Goal: Task Accomplishment & Management: Use online tool/utility

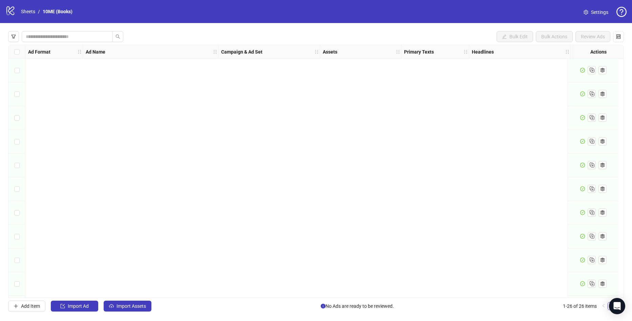
scroll to position [380, 0]
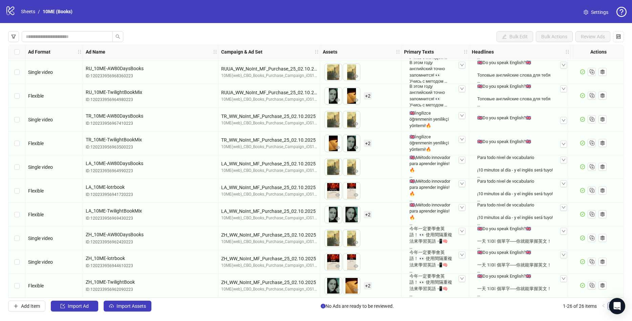
click at [32, 11] on link "Sheets" at bounding box center [28, 11] width 17 height 7
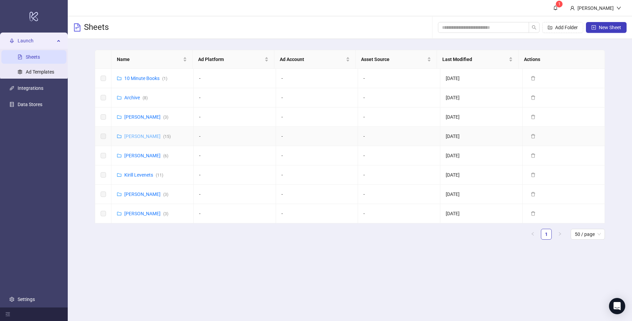
click at [144, 133] on link "[PERSON_NAME] ( 15 )" at bounding box center [147, 135] width 46 height 5
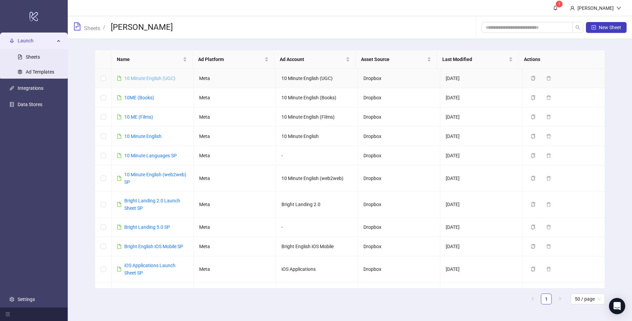
click at [160, 79] on link "10 Minute English (UGC)" at bounding box center [149, 77] width 51 height 5
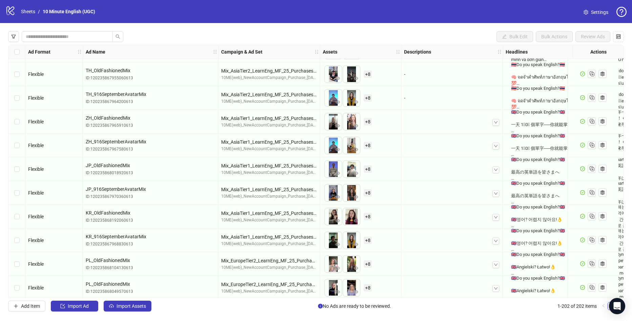
scroll to position [4551, 0]
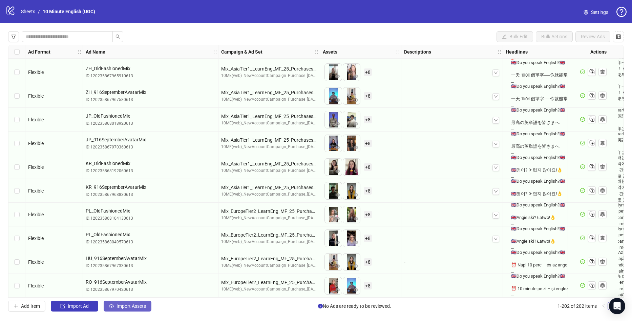
click at [131, 309] on button "Import Assets" at bounding box center [128, 305] width 48 height 11
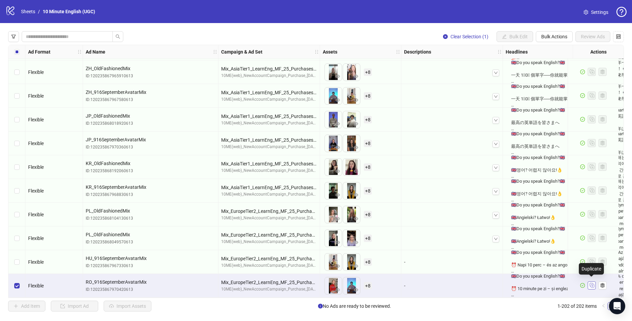
click at [594, 284] on rect "Duplicate" at bounding box center [591, 285] width 3 height 3
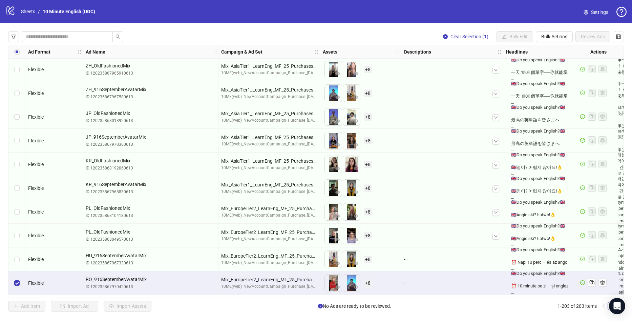
scroll to position [4575, 0]
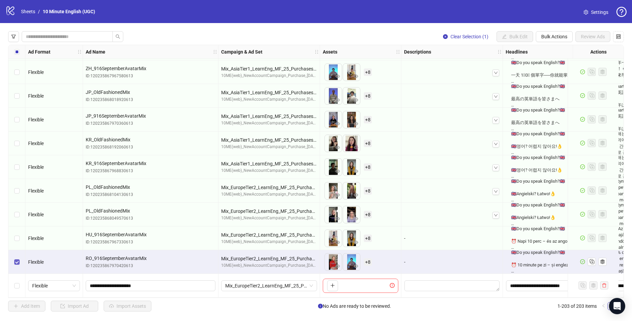
click at [19, 263] on label "Select row 202" at bounding box center [16, 261] width 5 height 7
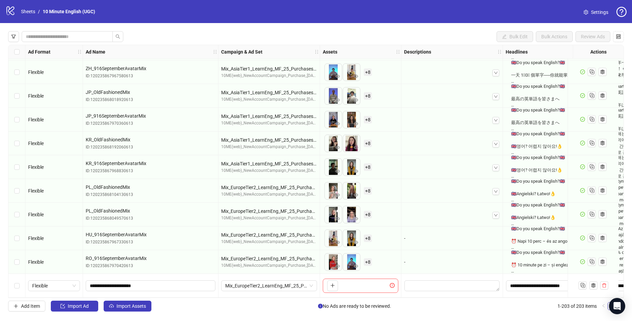
click at [20, 285] on div "Select row 203" at bounding box center [16, 286] width 17 height 24
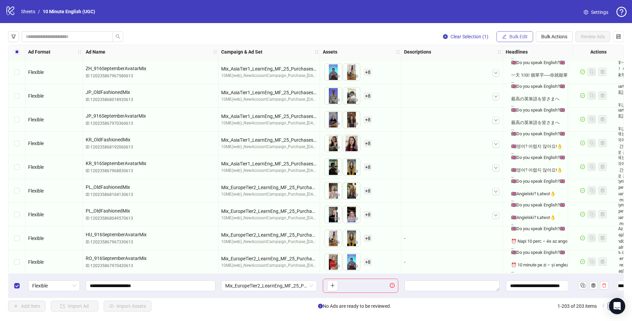
click at [519, 35] on span "Bulk Edit" at bounding box center [518, 36] width 18 height 5
click at [482, 25] on div "Clear Selection (1) Bulk Edit Bulk Actions Review Ads Ad Format Ad Name Campaig…" at bounding box center [316, 171] width 632 height 296
click at [471, 29] on div "Clear Selection (1) Bulk Edit Bulk Actions Review Ads Ad Format Ad Name Campaig…" at bounding box center [316, 171] width 632 height 296
click at [15, 289] on div "Select row 203" at bounding box center [16, 286] width 17 height 24
click at [521, 39] on span "Bulk Edit" at bounding box center [518, 36] width 18 height 5
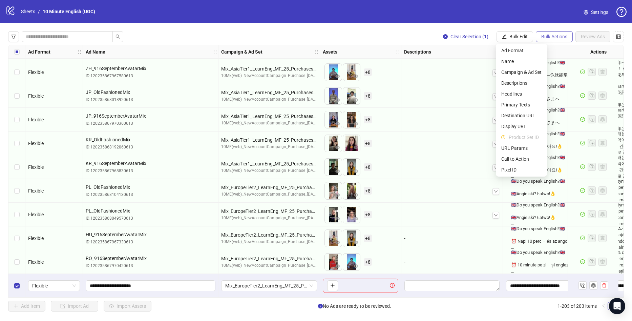
click at [545, 38] on span "Bulk Actions" at bounding box center [554, 36] width 26 height 5
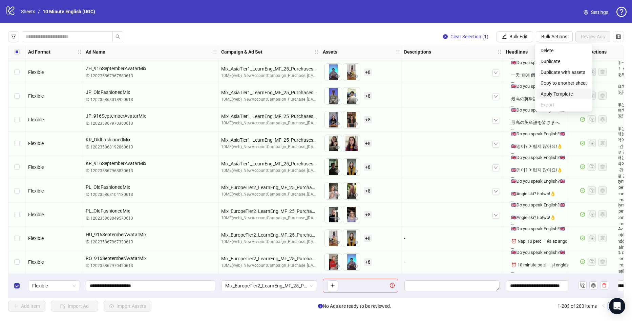
click at [562, 94] on span "Apply Template" at bounding box center [563, 93] width 46 height 7
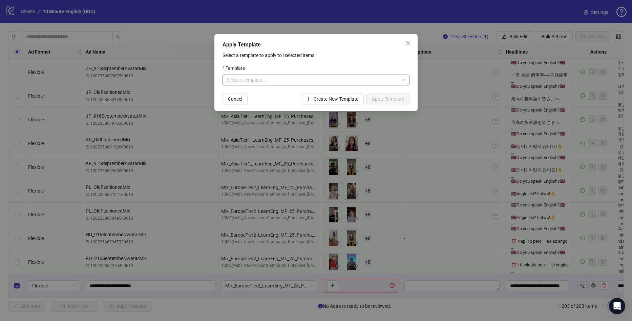
click at [318, 81] on input "search" at bounding box center [312, 80] width 173 height 10
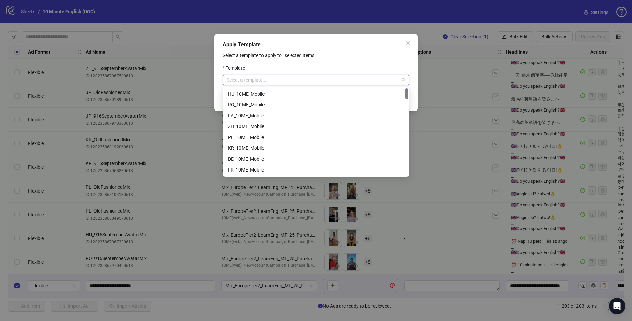
scroll to position [34, 0]
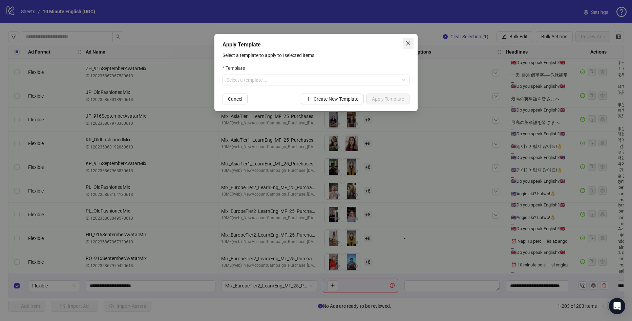
click at [412, 44] on span "Close" at bounding box center [408, 43] width 11 height 5
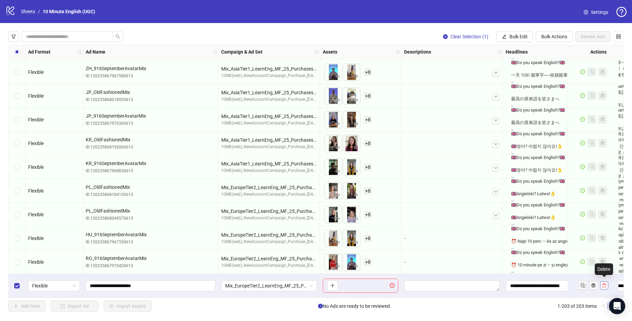
click at [605, 283] on icon "delete" at bounding box center [604, 285] width 5 height 5
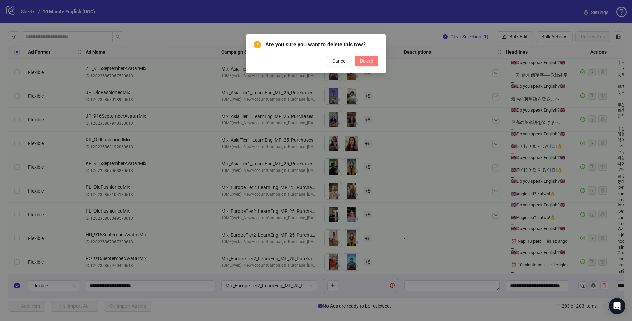
click at [366, 66] on button "Delete" at bounding box center [366, 61] width 24 height 11
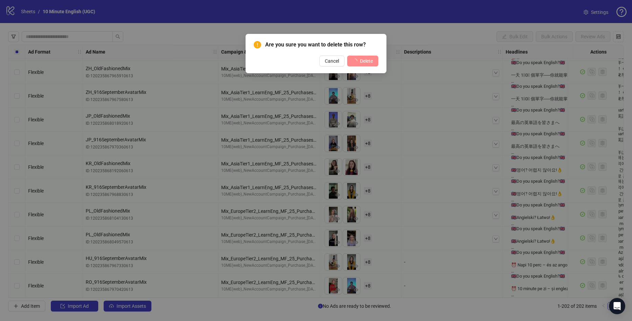
scroll to position [4551, 0]
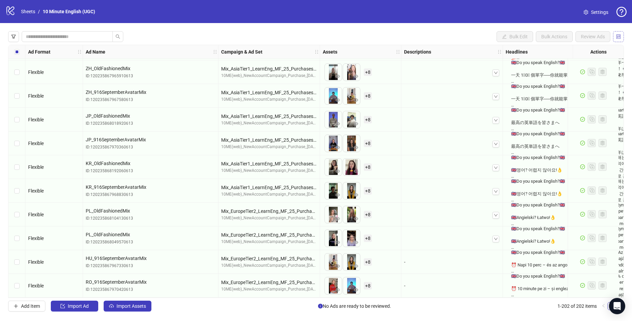
click at [619, 38] on icon "control" at bounding box center [618, 36] width 5 height 5
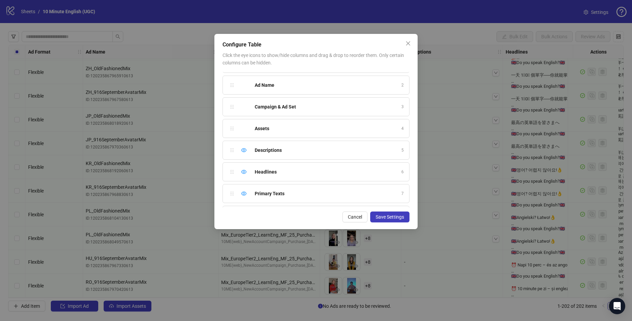
scroll to position [18, 0]
click at [410, 43] on icon "close" at bounding box center [407, 43] width 5 height 5
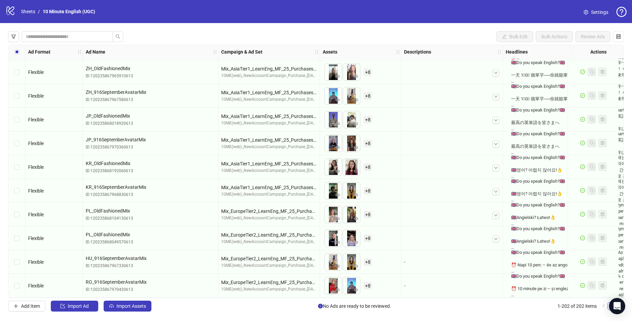
click at [591, 10] on span "Settings" at bounding box center [599, 11] width 17 height 7
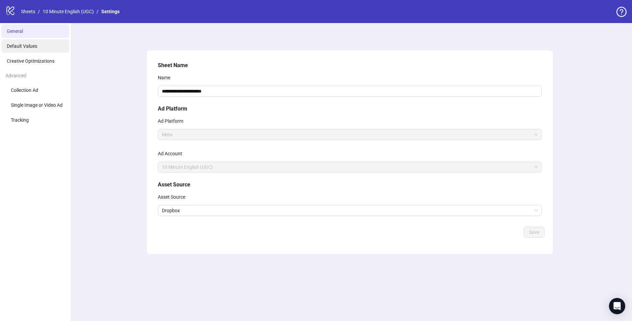
click at [37, 49] on li "Default Values" at bounding box center [35, 46] width 68 height 14
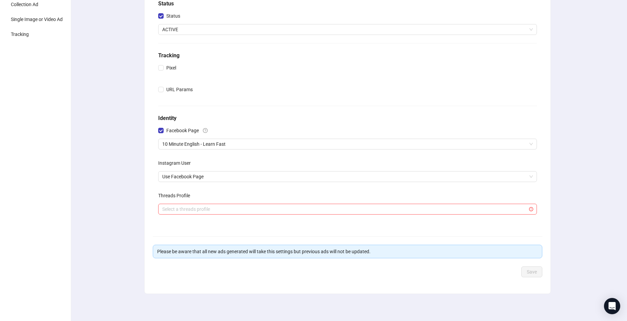
scroll to position [10, 0]
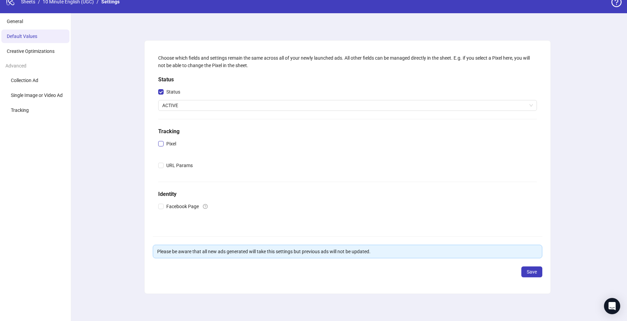
click at [168, 145] on span "Pixel" at bounding box center [171, 143] width 15 height 7
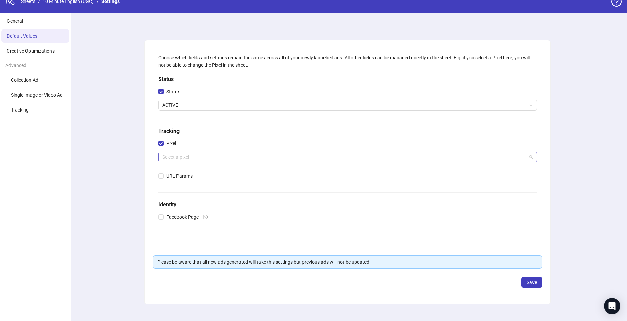
click at [215, 153] on input "search" at bounding box center [344, 157] width 364 height 10
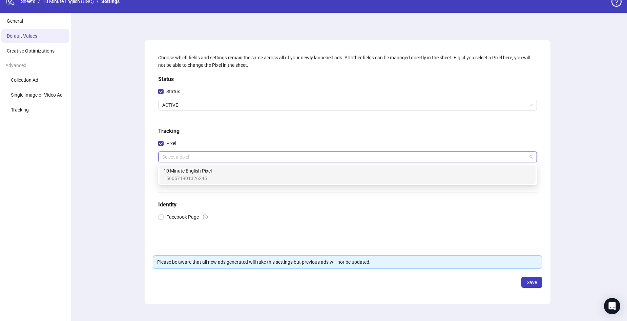
click at [221, 172] on div "10 Minute English Pixel 1560571901326245" at bounding box center [348, 174] width 368 height 15
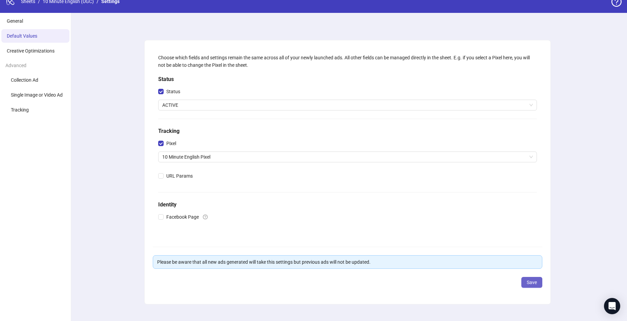
click at [539, 282] on button "Save" at bounding box center [531, 282] width 21 height 11
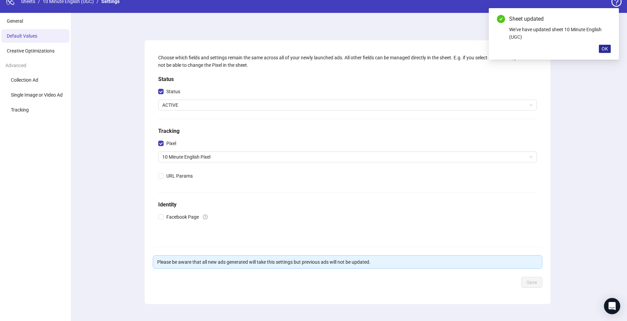
click at [600, 48] on button "OK" at bounding box center [605, 49] width 12 height 8
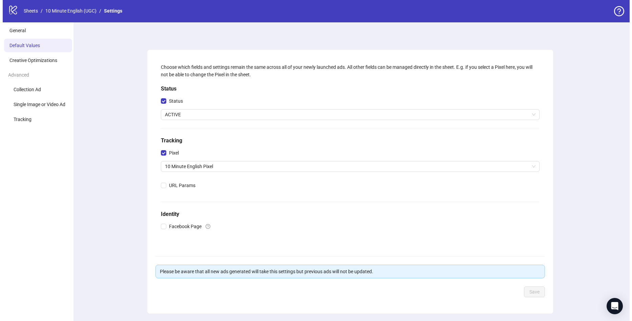
scroll to position [0, 0]
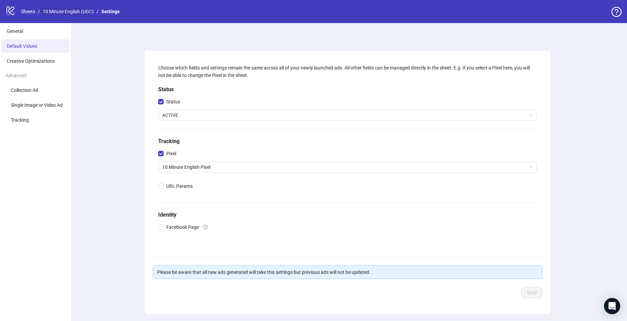
click at [65, 12] on link "10 Minute English (UGC)" at bounding box center [68, 11] width 54 height 7
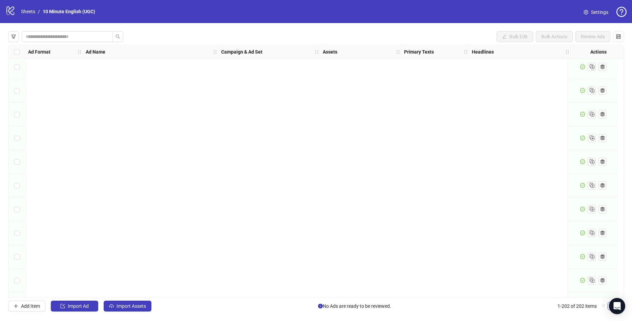
scroll to position [643, 0]
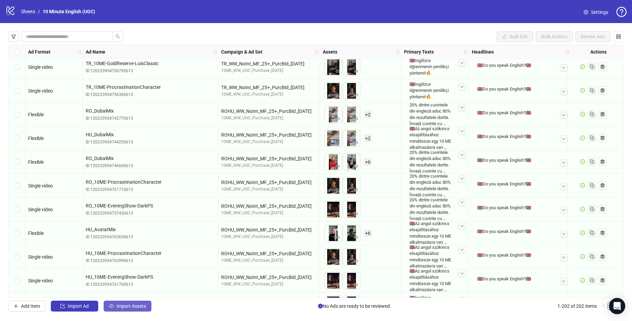
click at [140, 304] on span "Import Assets" at bounding box center [130, 305] width 29 height 5
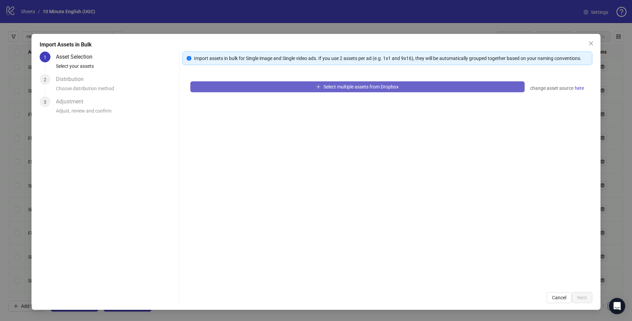
click at [272, 84] on button "Select multiple assets from Dropbox" at bounding box center [357, 86] width 334 height 11
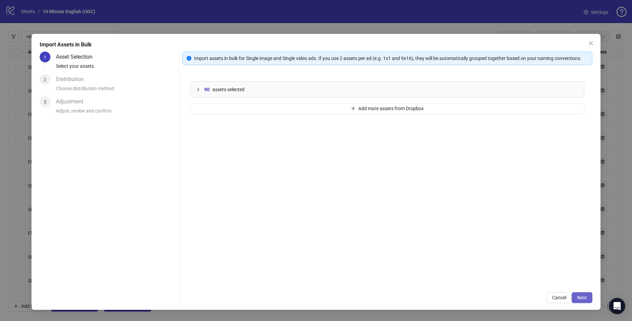
click at [579, 297] on span "Next" at bounding box center [582, 297] width 10 height 5
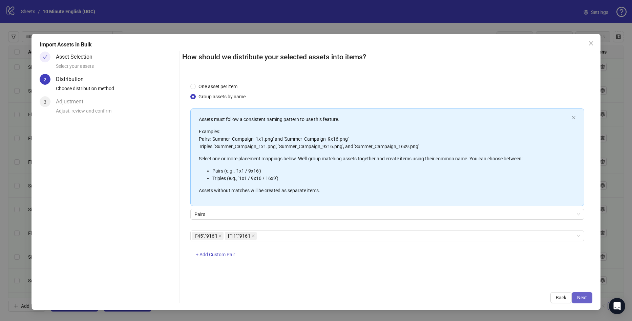
click at [584, 298] on span "Next" at bounding box center [582, 297] width 10 height 5
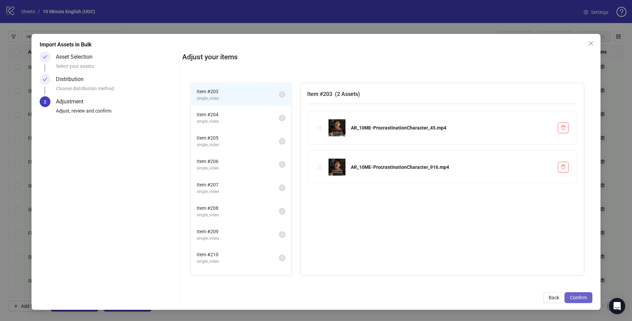
click at [582, 297] on span "Confirm" at bounding box center [578, 297] width 17 height 5
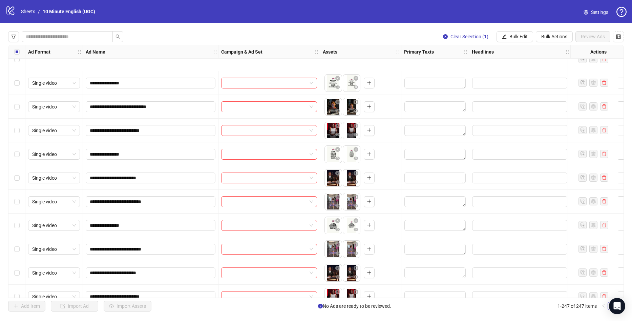
scroll to position [5618, 0]
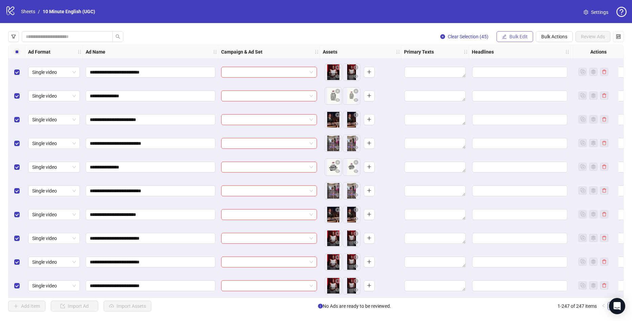
click at [518, 42] on button "Bulk Edit" at bounding box center [514, 36] width 37 height 11
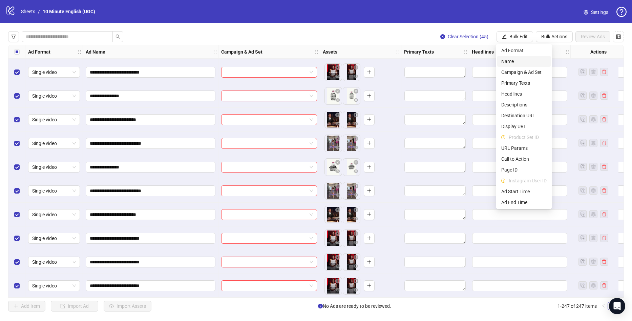
click at [517, 65] on li "Name" at bounding box center [523, 61] width 53 height 11
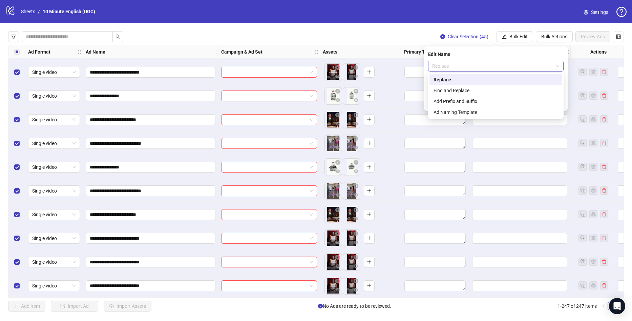
click at [458, 67] on span "Replace" at bounding box center [495, 66] width 127 height 10
click at [469, 103] on div "Add Prefix and Suffix" at bounding box center [495, 101] width 125 height 7
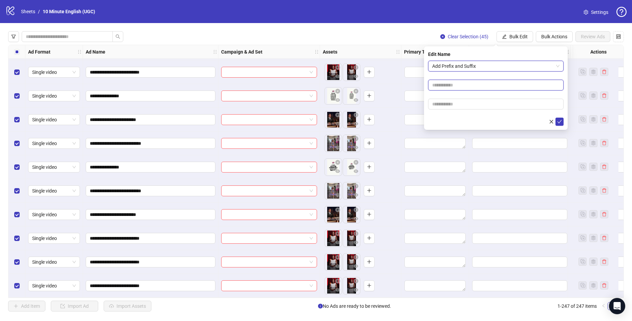
click at [460, 83] on input "text" at bounding box center [495, 85] width 135 height 11
click at [465, 106] on input "text" at bounding box center [495, 104] width 135 height 11
type input "**"
click at [558, 122] on icon "check" at bounding box center [559, 121] width 5 height 5
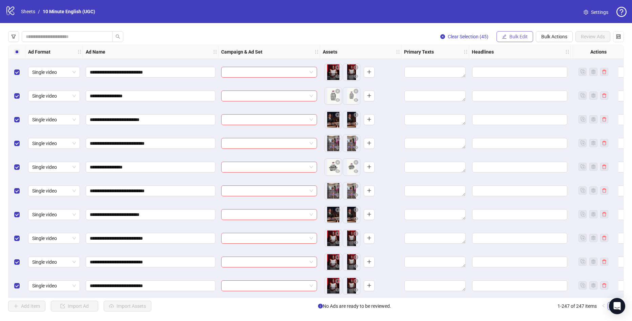
click at [520, 39] on span "Bulk Edit" at bounding box center [518, 36] width 18 height 5
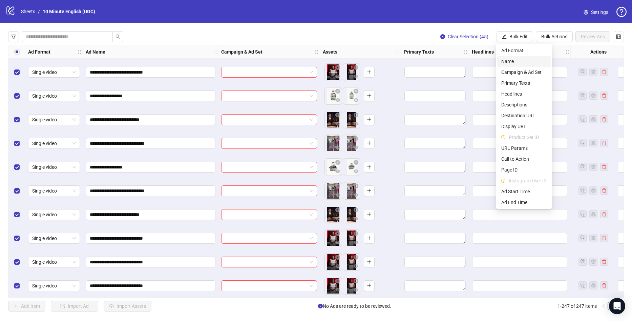
click at [526, 59] on span "Name" at bounding box center [523, 61] width 45 height 7
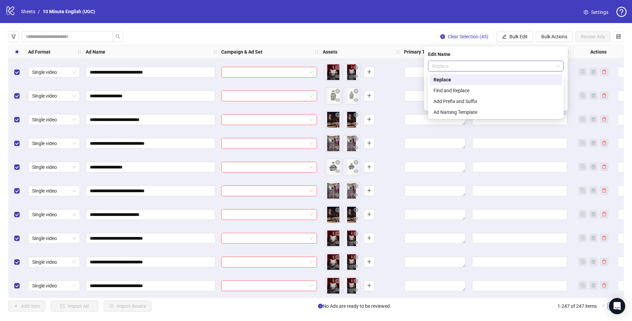
click at [476, 70] on span "Replace" at bounding box center [495, 66] width 127 height 10
click at [458, 92] on div "Find and Replace" at bounding box center [495, 90] width 125 height 7
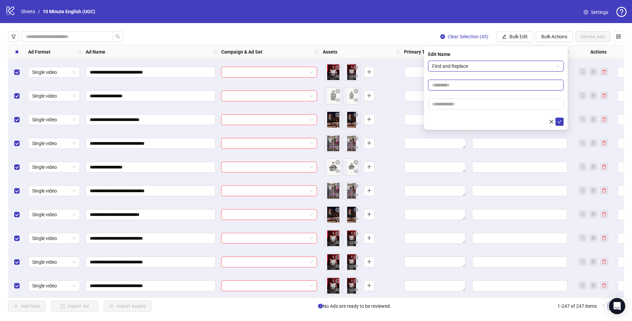
click at [470, 84] on input "text" at bounding box center [495, 85] width 135 height 11
type input "***"
drag, startPoint x: 448, startPoint y: 119, endPoint x: 457, endPoint y: 109, distance: 13.9
click at [448, 119] on div at bounding box center [495, 121] width 135 height 8
click at [560, 121] on icon "check" at bounding box center [559, 121] width 4 height 3
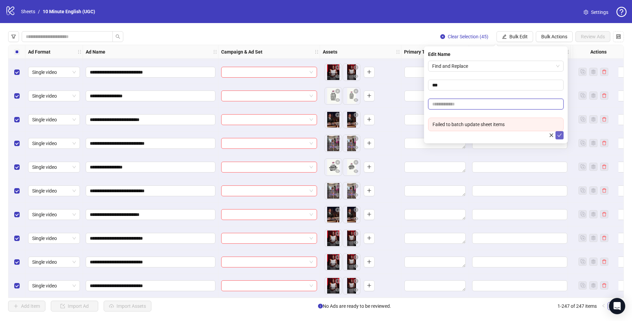
click at [514, 107] on input "text" at bounding box center [495, 104] width 135 height 11
click at [435, 86] on input "***" at bounding box center [495, 85] width 135 height 11
click at [445, 102] on input "text" at bounding box center [495, 104] width 135 height 11
click at [564, 134] on div "Edit Name Find and Replace *** Failed to batch update sheet items" at bounding box center [496, 94] width 144 height 97
click at [560, 134] on icon "check" at bounding box center [559, 134] width 4 height 3
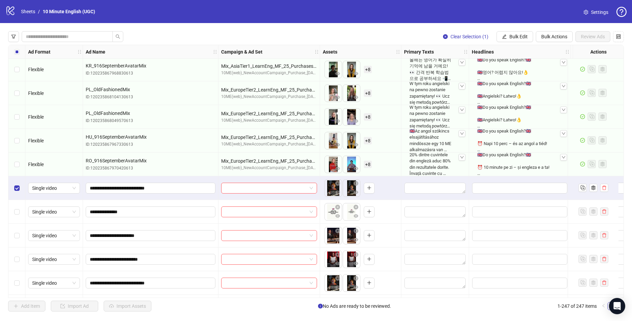
scroll to position [4704, 0]
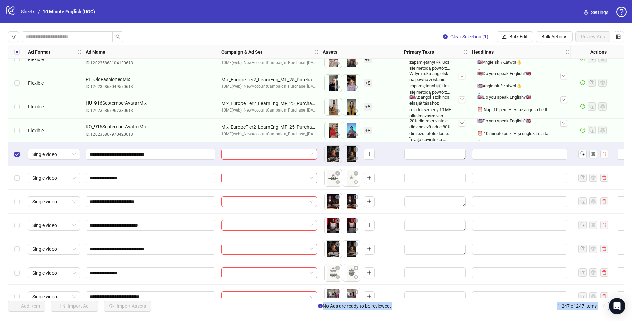
click at [21, 225] on div "Select row 206" at bounding box center [16, 225] width 17 height 24
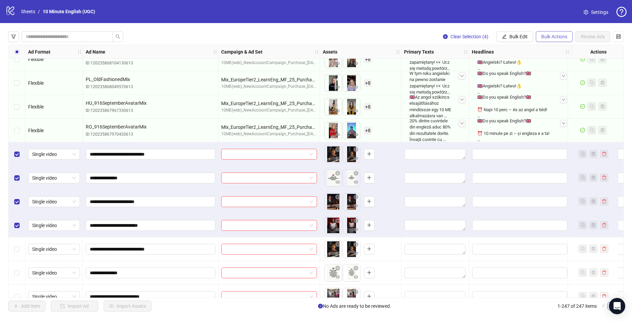
click at [548, 36] on span "Bulk Actions" at bounding box center [554, 36] width 26 height 5
click at [555, 94] on span "Apply Template" at bounding box center [563, 93] width 46 height 7
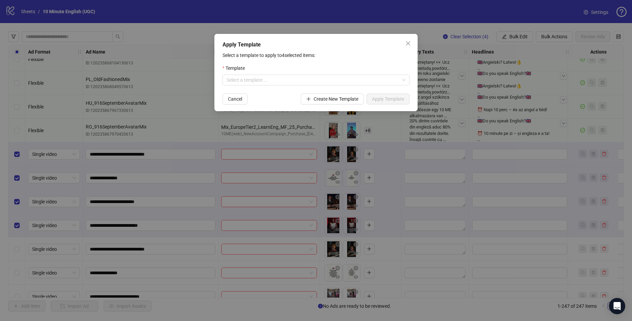
click at [267, 88] on form "Template Select a template ... Cancel Create New Template Apply Template" at bounding box center [315, 84] width 187 height 40
click at [268, 85] on div "Select a template ..." at bounding box center [315, 79] width 187 height 11
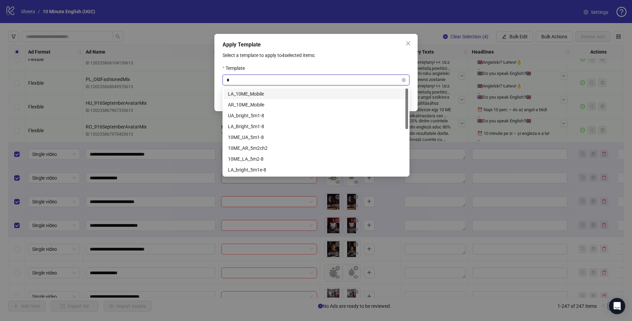
type input "**"
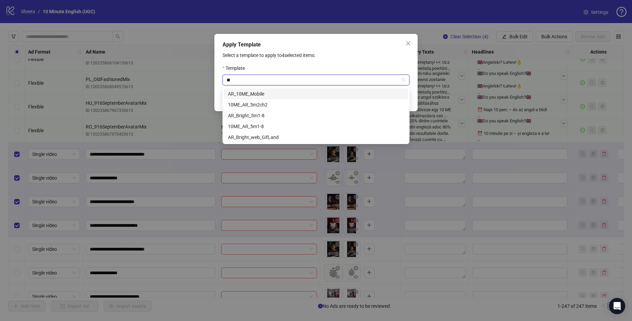
click at [274, 95] on div "AR_10ME_Mobile" at bounding box center [316, 93] width 176 height 7
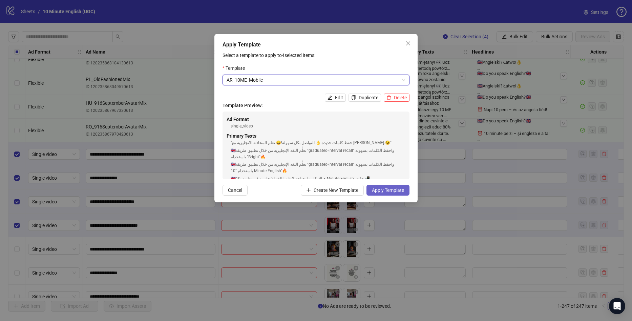
click at [398, 187] on button "Apply Template" at bounding box center [387, 190] width 43 height 11
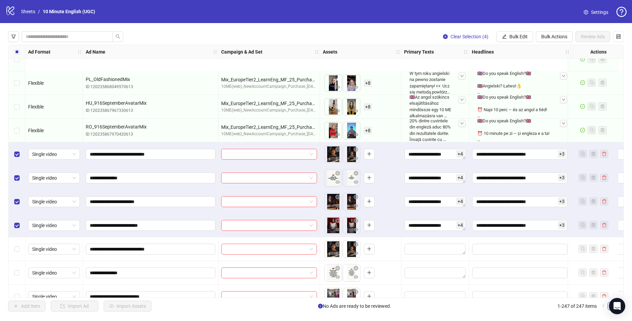
scroll to position [4771, 0]
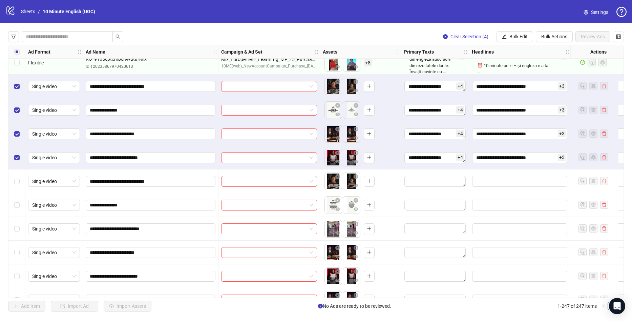
click at [16, 47] on div "Select all rows" at bounding box center [16, 52] width 17 height 14
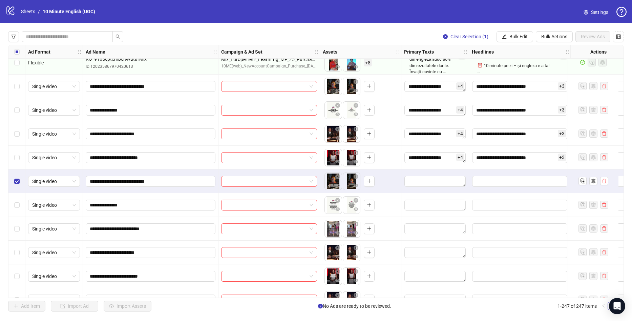
click at [20, 253] on div "Select row 210" at bounding box center [16, 252] width 17 height 24
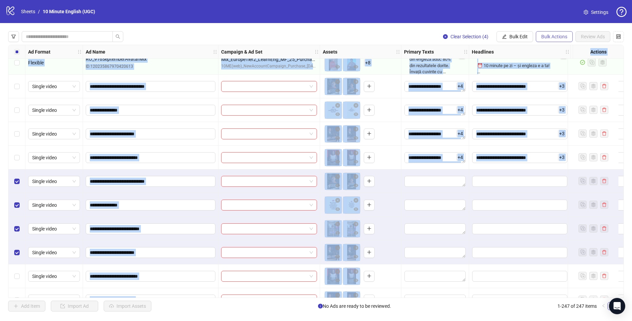
click at [554, 34] on button "Bulk Actions" at bounding box center [554, 36] width 37 height 11
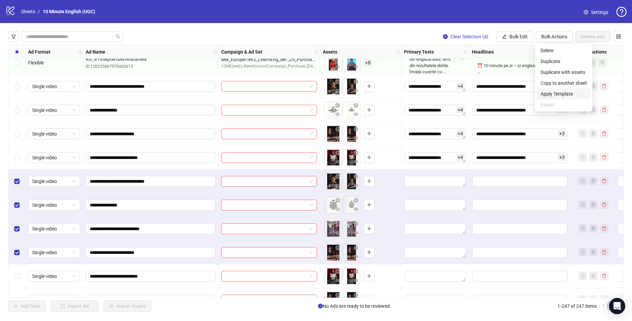
click at [560, 92] on span "Apply Template" at bounding box center [563, 93] width 46 height 7
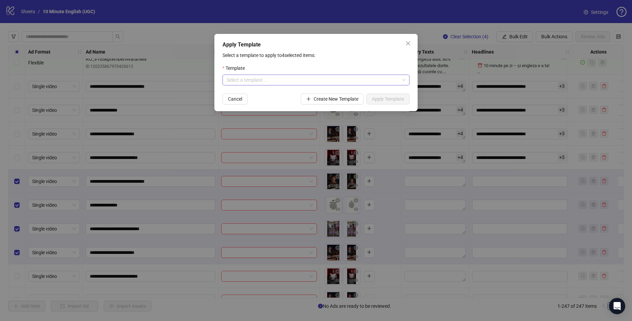
click at [290, 80] on input "search" at bounding box center [312, 80] width 173 height 10
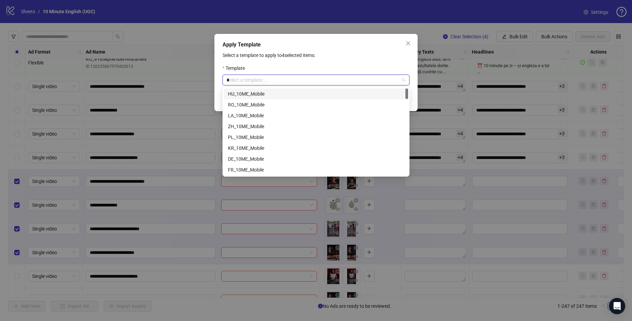
type input "**"
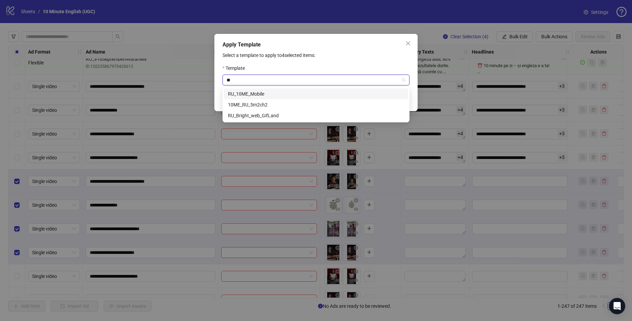
click at [276, 95] on div "RU_10ME_Mobile" at bounding box center [316, 93] width 176 height 7
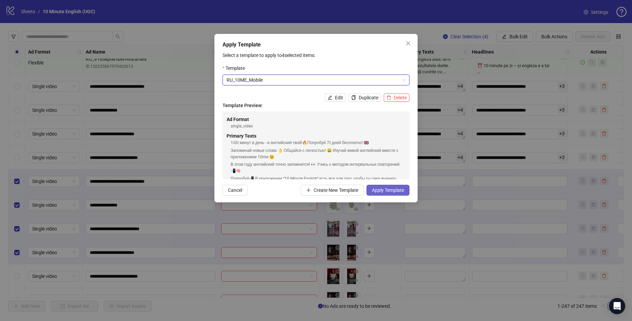
click at [394, 189] on span "Apply Template" at bounding box center [388, 189] width 32 height 5
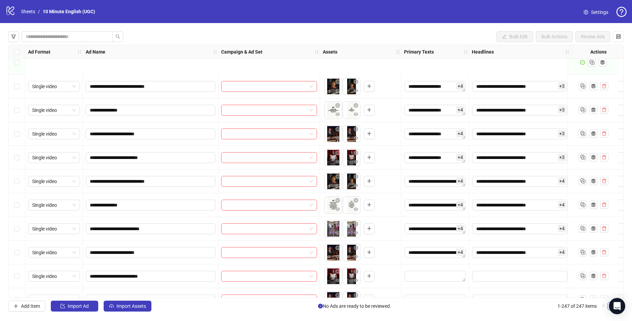
scroll to position [4839, 0]
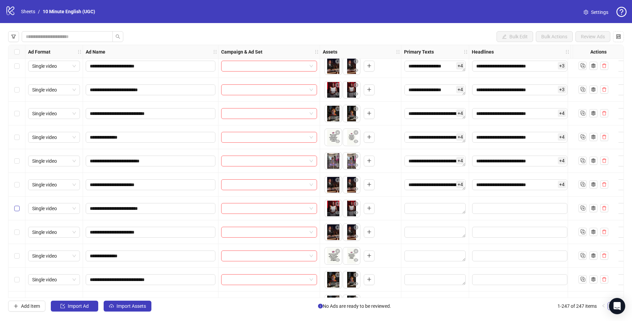
click at [18, 212] on label "Select row 211" at bounding box center [16, 207] width 5 height 7
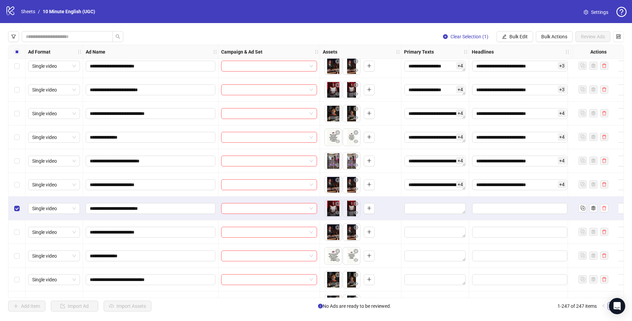
scroll to position [4873, 0]
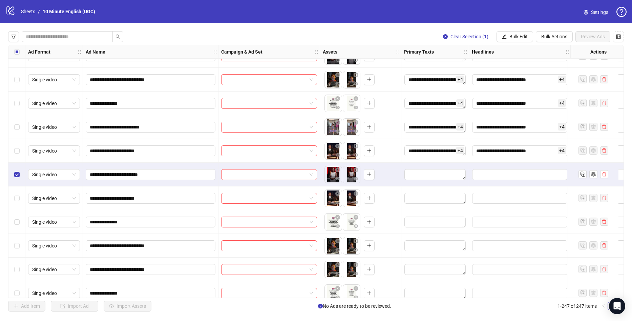
click at [20, 249] on div "Select row 214" at bounding box center [16, 246] width 17 height 24
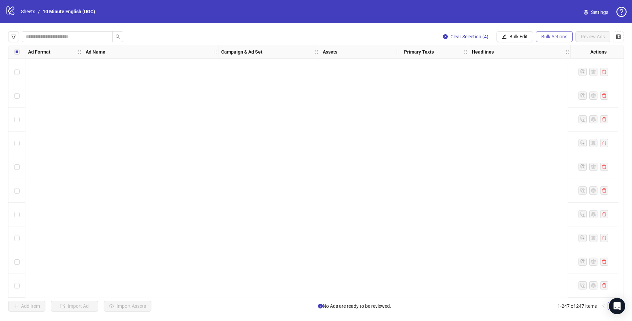
scroll to position [5178, 0]
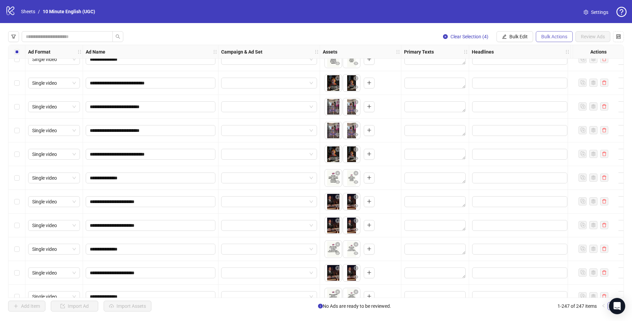
click at [546, 35] on span "Bulk Actions" at bounding box center [554, 36] width 26 height 5
click at [552, 93] on span "Apply Template" at bounding box center [563, 93] width 46 height 7
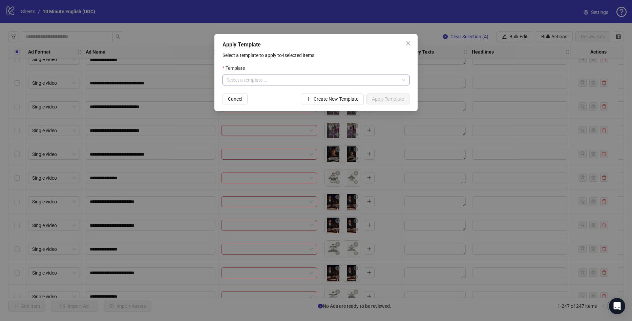
click at [324, 76] on input "search" at bounding box center [312, 80] width 173 height 10
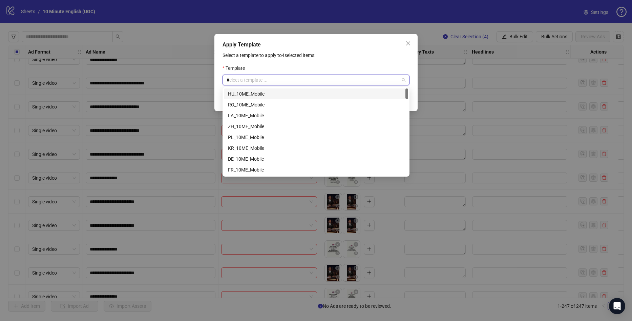
type input "**"
click at [302, 94] on div "LA_10ME_Mobile" at bounding box center [316, 93] width 176 height 7
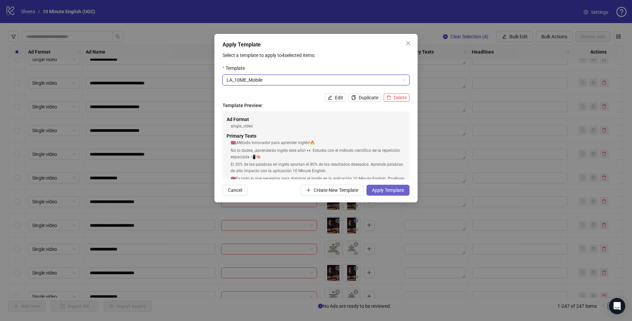
click at [391, 195] on button "Apply Template" at bounding box center [387, 190] width 43 height 11
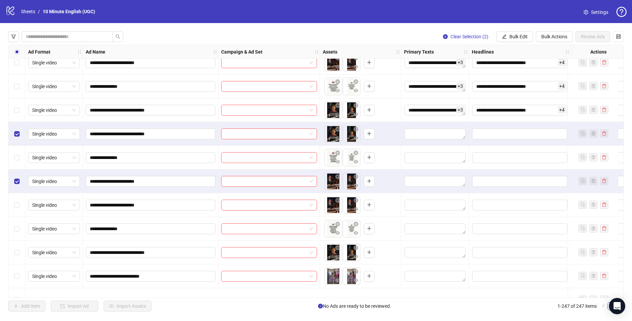
scroll to position [4974, 0]
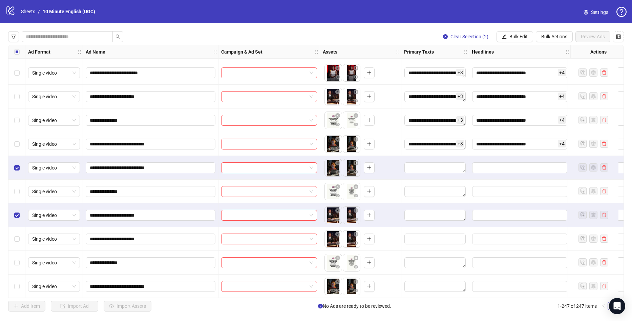
click at [17, 195] on label "Select row 216" at bounding box center [16, 191] width 5 height 7
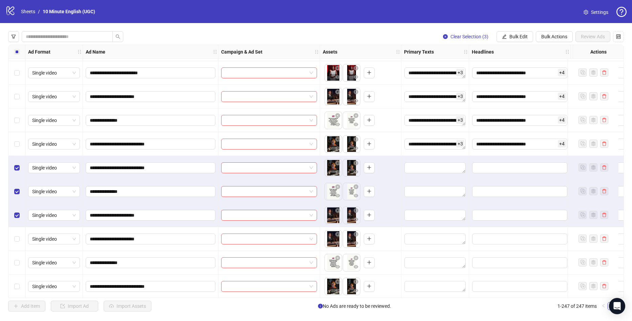
scroll to position [5618, 0]
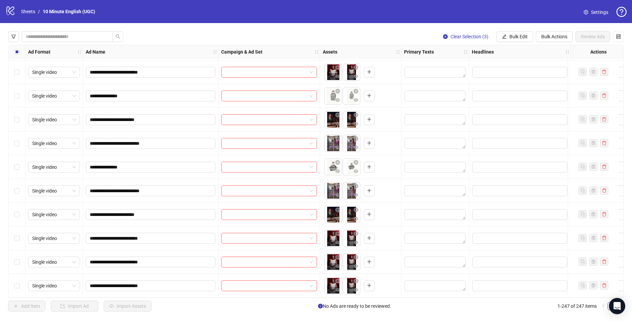
click at [18, 286] on label "Select row 247" at bounding box center [16, 285] width 5 height 7
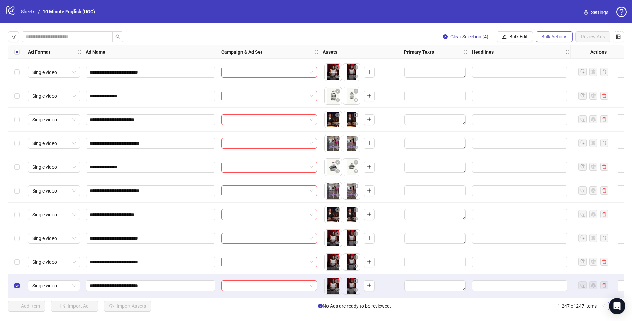
click at [551, 39] on span "Bulk Actions" at bounding box center [554, 36] width 26 height 5
click at [559, 91] on span "Apply Template" at bounding box center [563, 93] width 46 height 7
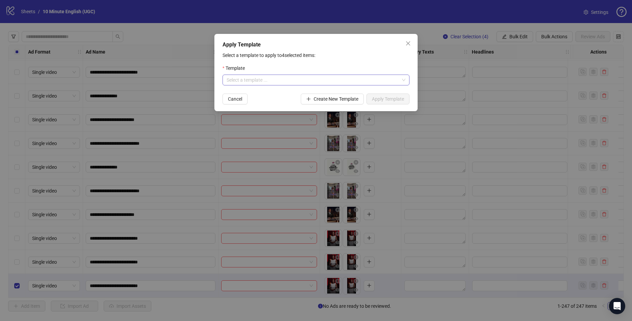
click at [359, 77] on input "search" at bounding box center [312, 80] width 173 height 10
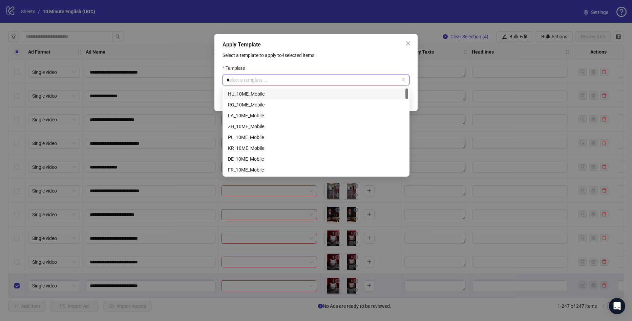
type input "**"
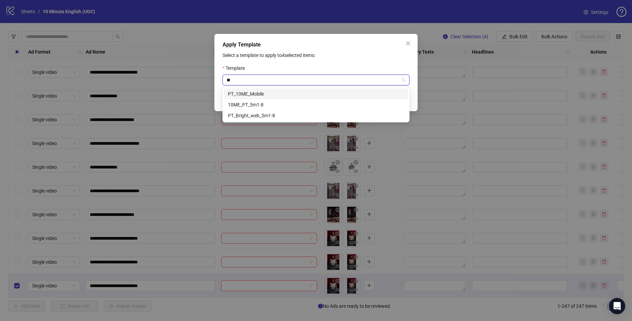
click at [296, 93] on div "PT_10ME_Mobile" at bounding box center [316, 93] width 176 height 7
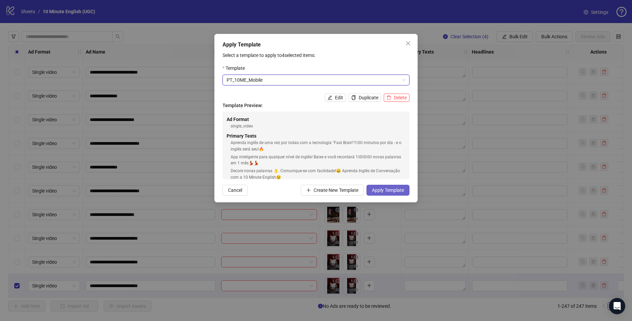
click at [388, 190] on span "Apply Template" at bounding box center [388, 189] width 32 height 5
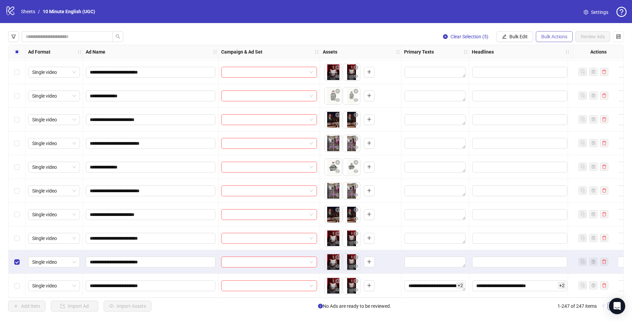
click at [557, 41] on button "Bulk Actions" at bounding box center [554, 36] width 37 height 11
click at [558, 97] on span "Apply Template" at bounding box center [563, 93] width 46 height 7
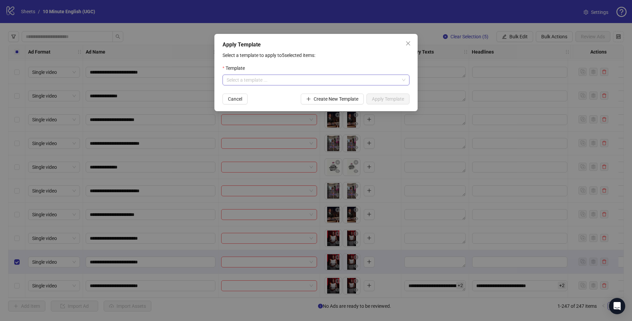
click at [341, 77] on input "search" at bounding box center [312, 80] width 173 height 10
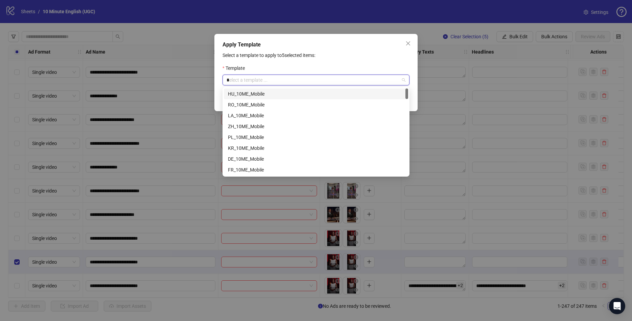
type input "**"
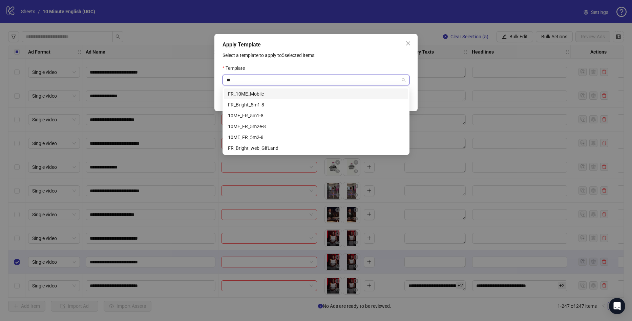
click at [293, 90] on div "FR_10ME_Mobile" at bounding box center [316, 93] width 176 height 7
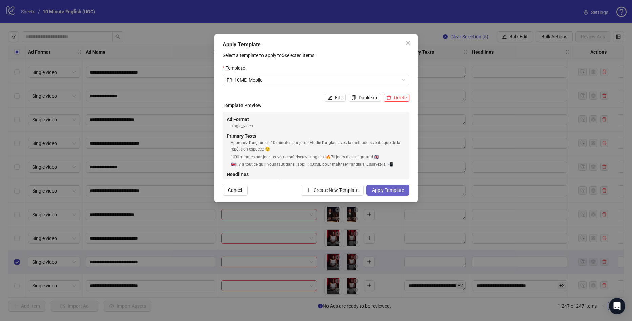
click at [396, 187] on span "Apply Template" at bounding box center [388, 189] width 32 height 5
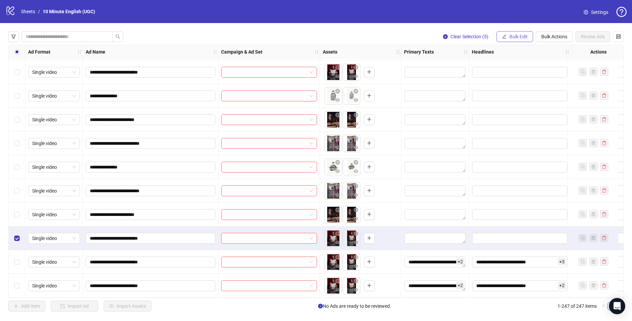
click at [519, 31] on button "Bulk Edit" at bounding box center [514, 36] width 37 height 11
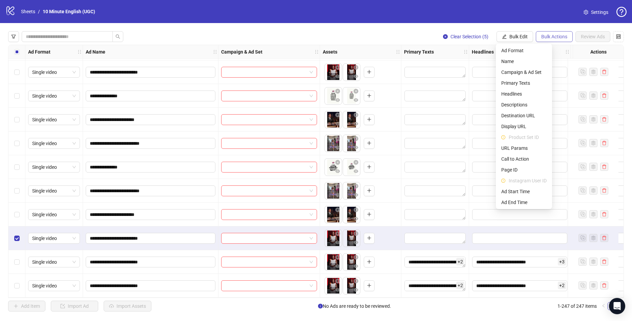
click at [552, 40] on button "Bulk Actions" at bounding box center [554, 36] width 37 height 11
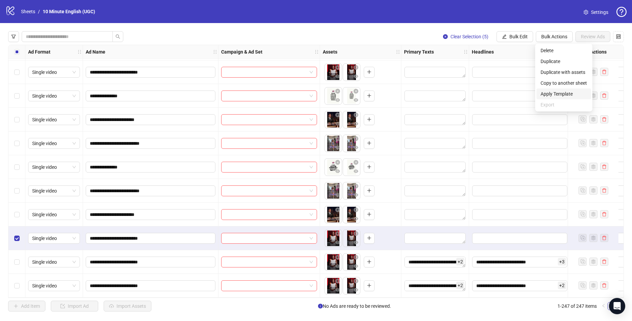
click at [564, 97] on span "Apply Template" at bounding box center [563, 93] width 46 height 7
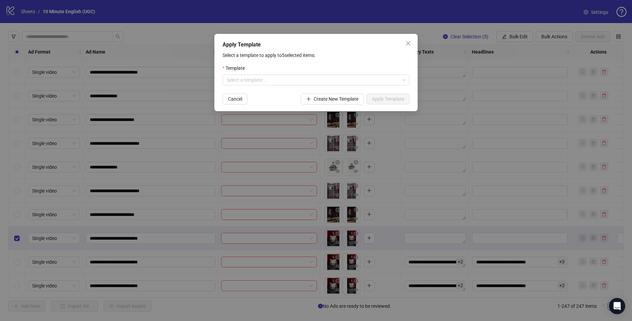
click at [344, 73] on div "Template" at bounding box center [315, 69] width 187 height 10
click at [343, 77] on input "search" at bounding box center [312, 80] width 173 height 10
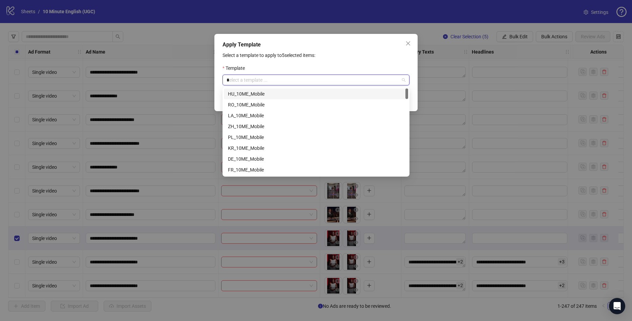
type input "**"
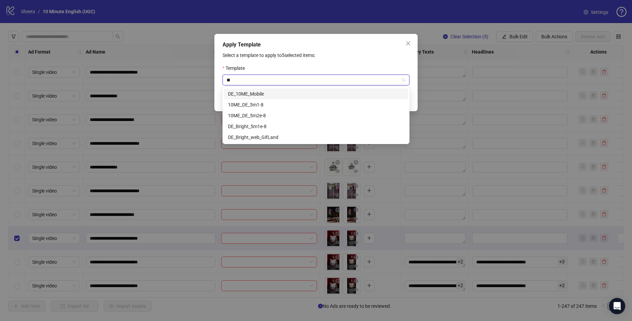
click at [334, 97] on div "DE_10ME_Mobile" at bounding box center [316, 93] width 176 height 7
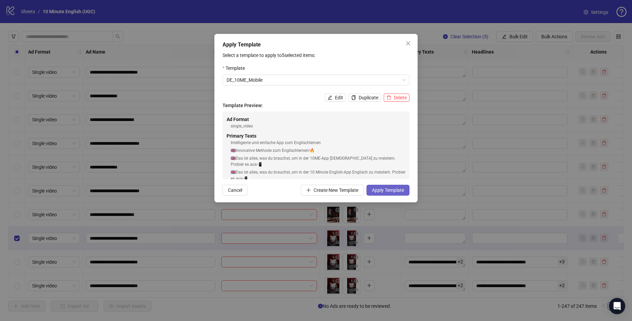
click at [393, 190] on span "Apply Template" at bounding box center [388, 189] width 32 height 5
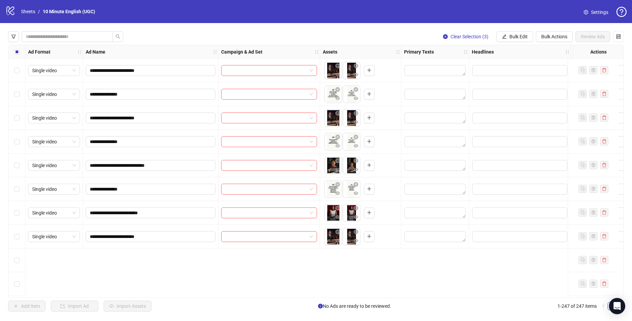
scroll to position [5245, 0]
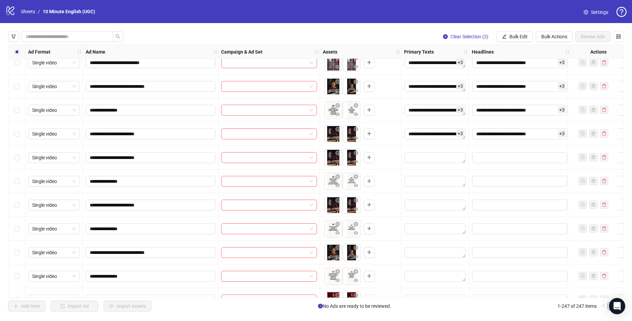
click at [554, 39] on span "Bulk Actions" at bounding box center [554, 36] width 26 height 5
click at [550, 94] on span "Apply Template" at bounding box center [563, 93] width 46 height 7
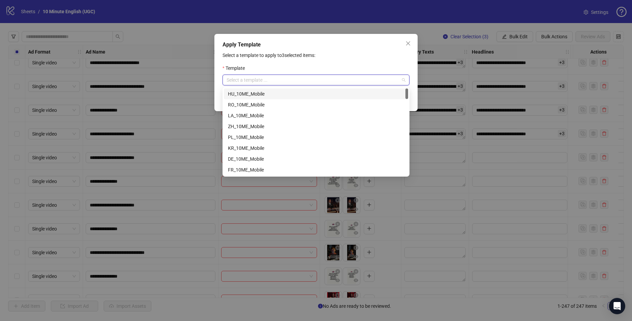
click at [334, 81] on input "search" at bounding box center [312, 80] width 173 height 10
type input "**"
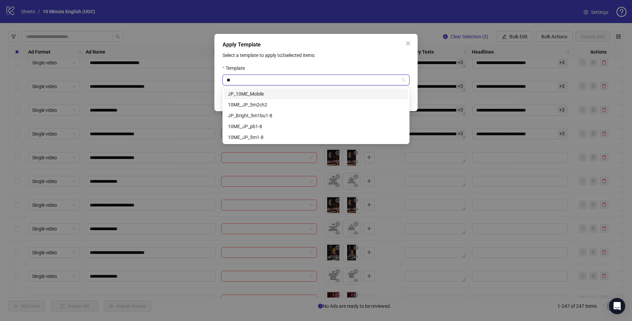
click at [319, 96] on div "JP_10ME_Mobile" at bounding box center [316, 93] width 176 height 7
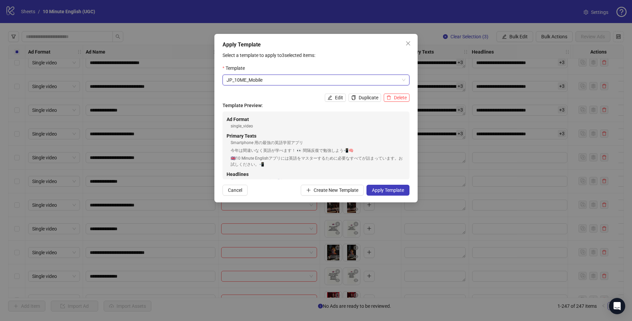
click at [396, 196] on div "Apply Template Select a template to apply to 3 selected items: Template JP_10ME…" at bounding box center [315, 118] width 203 height 168
click at [393, 192] on span "Apply Template" at bounding box center [388, 189] width 32 height 5
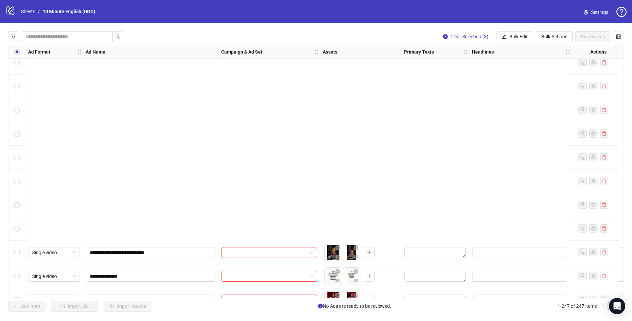
scroll to position [5482, 0]
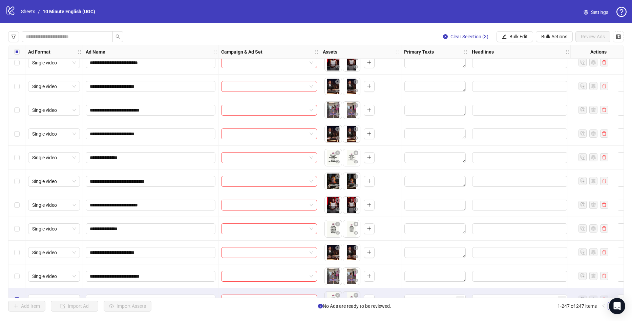
click at [11, 57] on div "Select all rows" at bounding box center [16, 52] width 17 height 14
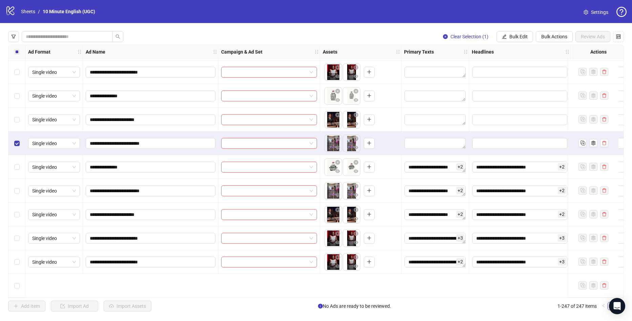
scroll to position [5550, 0]
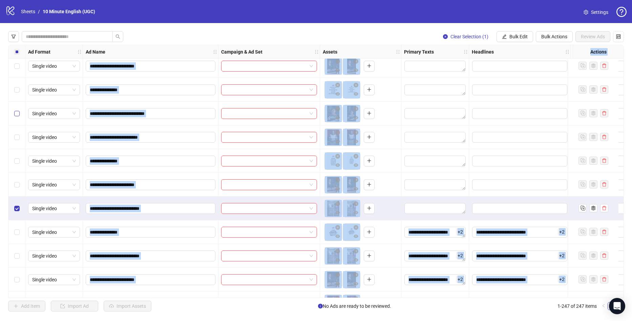
click at [17, 117] on label "Select row 237" at bounding box center [16, 113] width 5 height 7
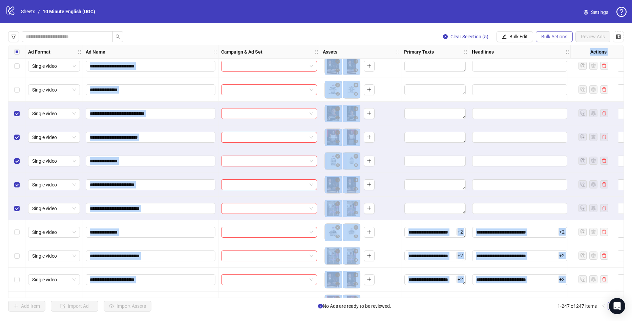
click at [543, 32] on button "Bulk Actions" at bounding box center [554, 36] width 37 height 11
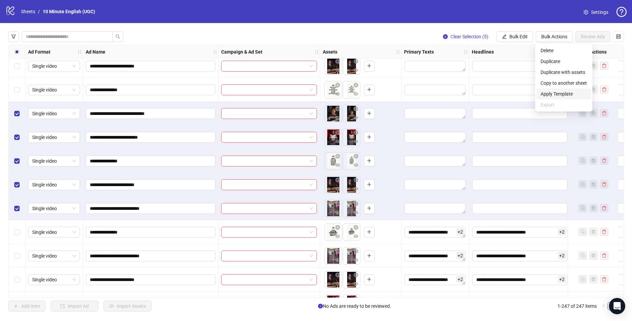
click at [547, 91] on span "Apply Template" at bounding box center [563, 93] width 46 height 7
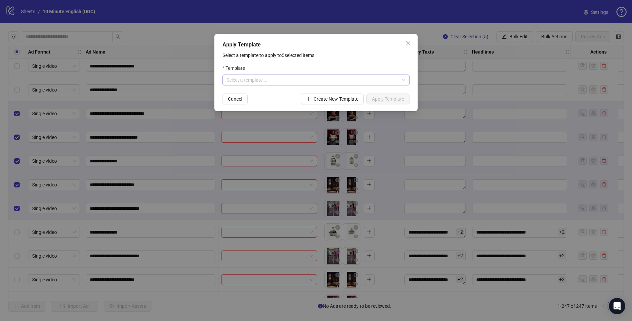
click at [281, 82] on input "search" at bounding box center [312, 80] width 173 height 10
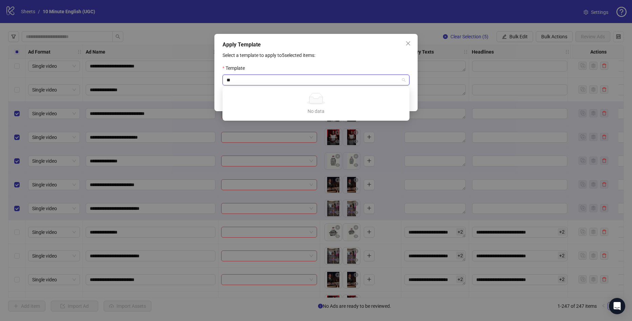
type input "*"
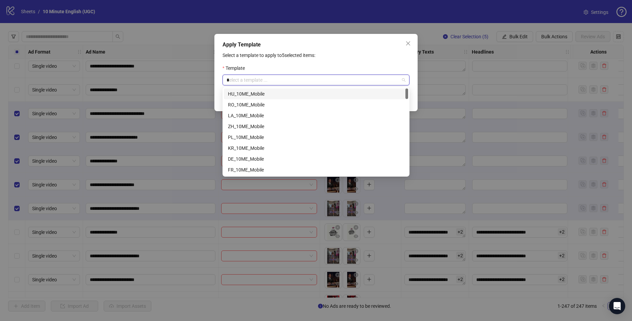
type input "**"
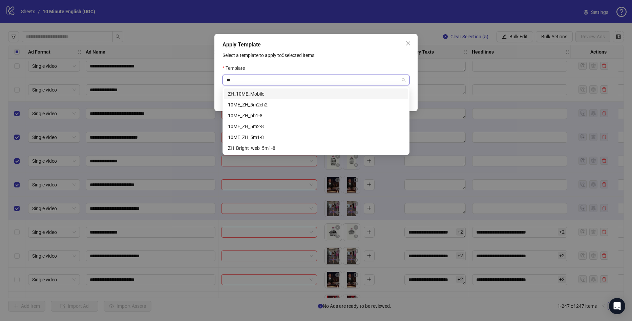
click at [287, 93] on div "ZH_10ME_Mobile" at bounding box center [316, 93] width 176 height 7
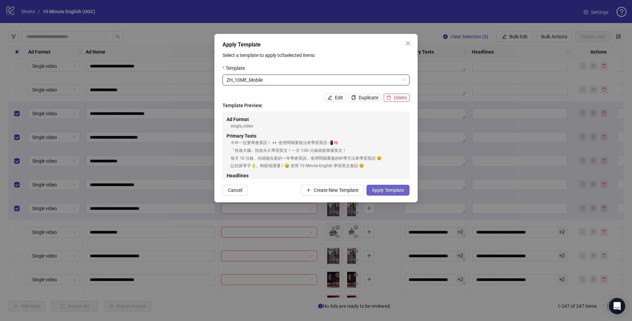
click at [394, 188] on span "Apply Template" at bounding box center [388, 189] width 32 height 5
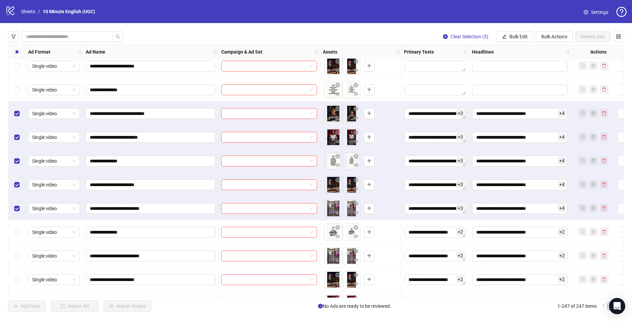
click at [17, 56] on div "Select all rows" at bounding box center [16, 52] width 17 height 14
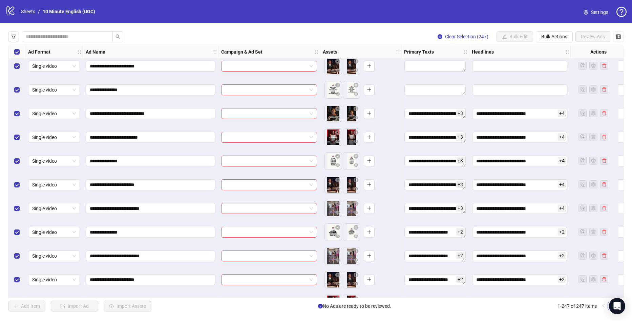
click at [17, 56] on div "Select all rows" at bounding box center [16, 52] width 17 height 14
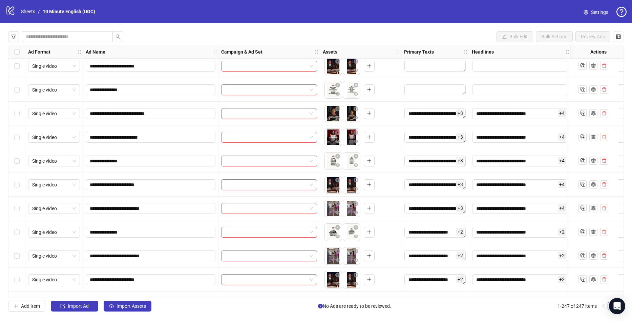
scroll to position [5516, 0]
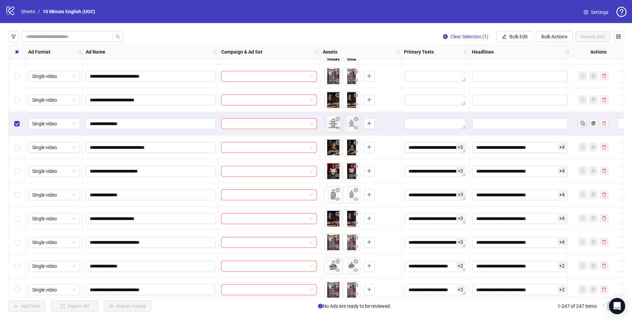
click at [17, 105] on div "Select row 235" at bounding box center [16, 100] width 17 height 24
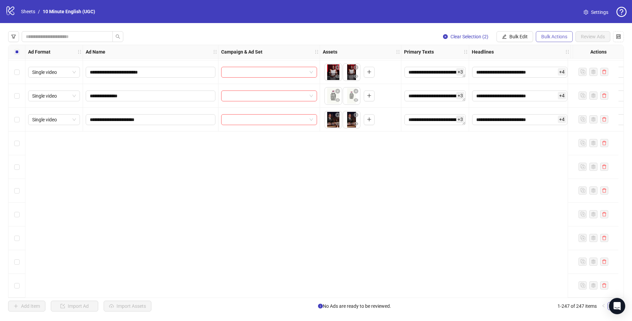
scroll to position [5415, 0]
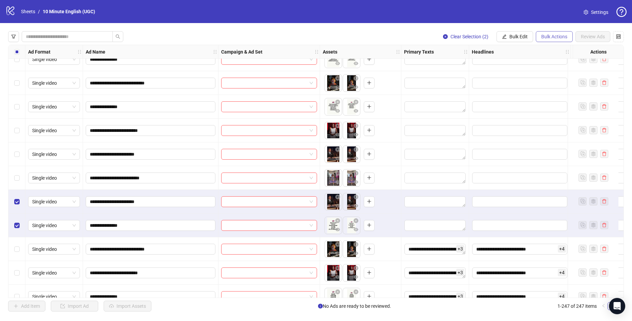
click at [546, 31] on button "Bulk Actions" at bounding box center [554, 36] width 37 height 11
click at [558, 96] on span "Apply Template" at bounding box center [563, 93] width 46 height 7
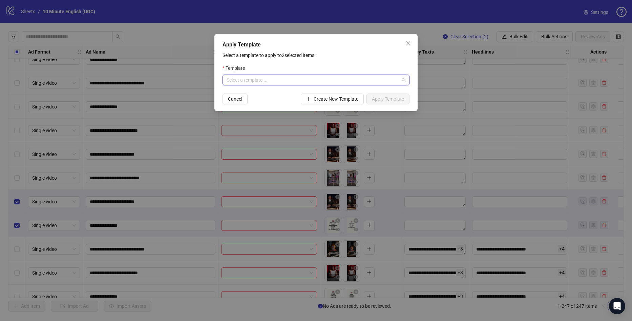
click at [381, 77] on input "search" at bounding box center [312, 80] width 173 height 10
type input "**"
click at [325, 94] on div "VN_10ME_Mobile" at bounding box center [316, 93] width 176 height 7
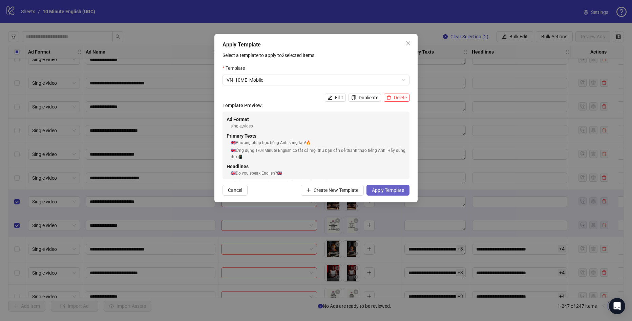
click at [392, 186] on button "Apply Template" at bounding box center [387, 190] width 43 height 11
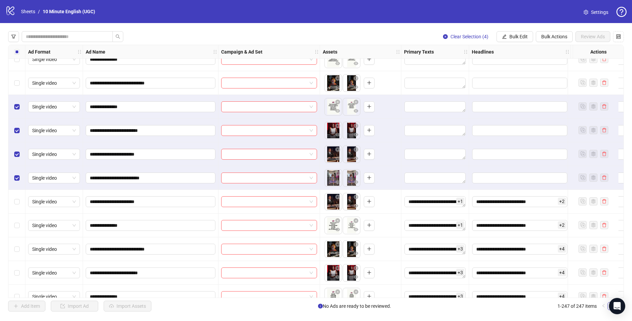
scroll to position [5381, 0]
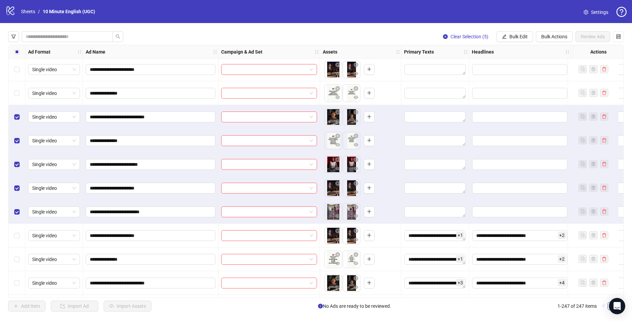
drag, startPoint x: 558, startPoint y: 39, endPoint x: 555, endPoint y: 50, distance: 12.2
click at [557, 39] on span "Bulk Actions" at bounding box center [554, 36] width 26 height 5
click at [560, 93] on span "Apply Template" at bounding box center [563, 93] width 46 height 7
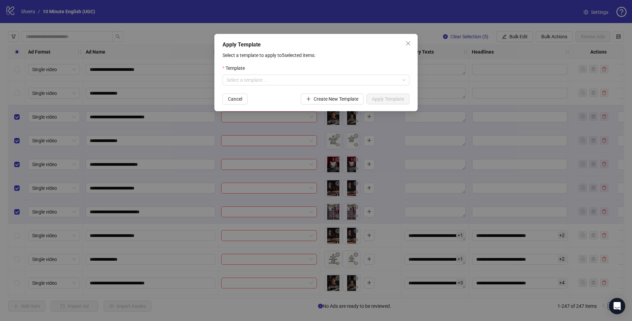
click at [346, 86] on form "Template Select a template ... Cancel Create New Template Apply Template" at bounding box center [315, 84] width 187 height 40
click at [342, 81] on input "search" at bounding box center [312, 80] width 173 height 10
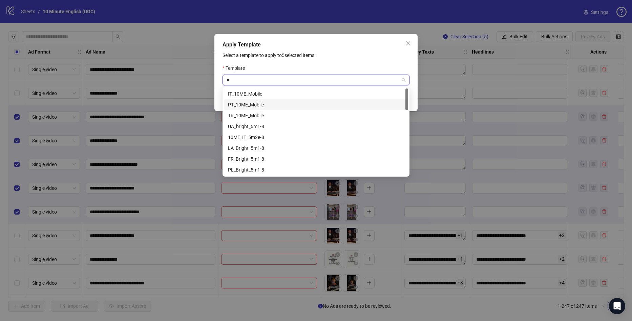
type input "**"
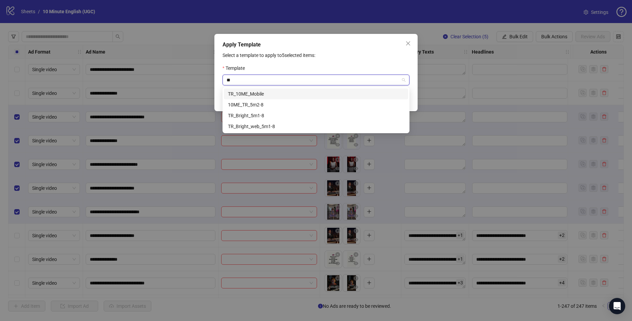
click at [329, 95] on div "TR_10ME_Mobile" at bounding box center [316, 93] width 176 height 7
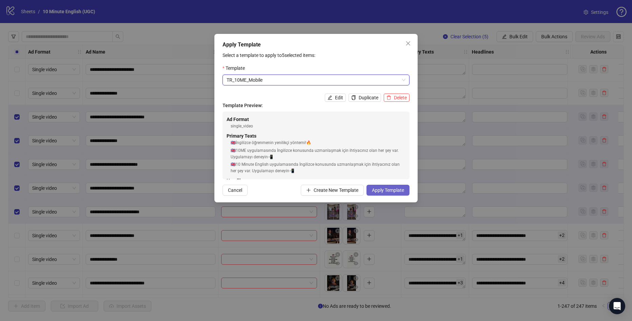
click at [395, 190] on span "Apply Template" at bounding box center [388, 189] width 32 height 5
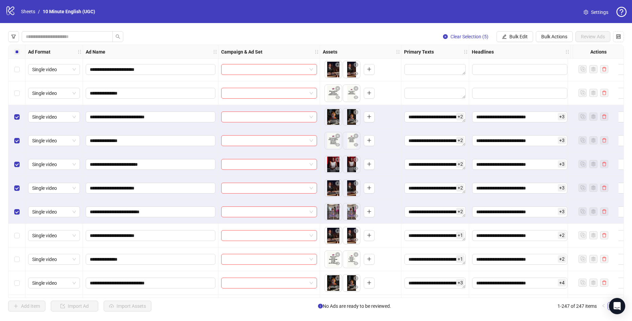
click at [19, 45] on div "Select all rows" at bounding box center [16, 52] width 17 height 14
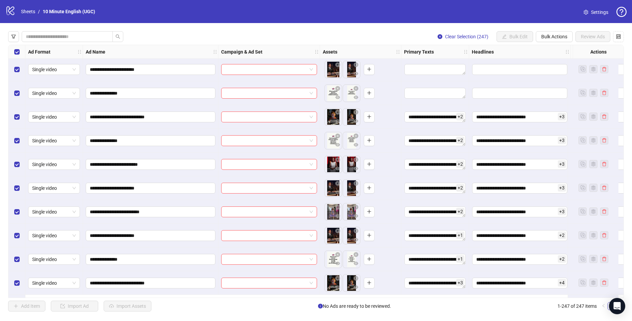
scroll to position [5347, 0]
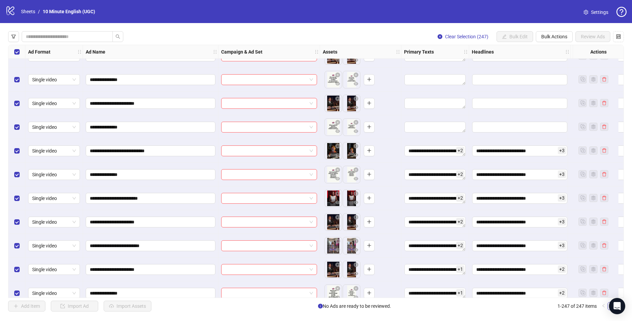
click at [15, 55] on label "Select all rows" at bounding box center [16, 51] width 5 height 7
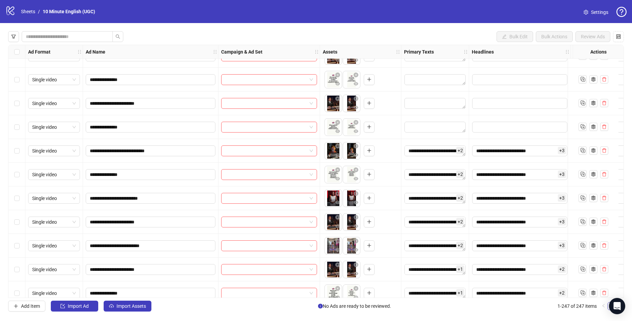
scroll to position [5313, 0]
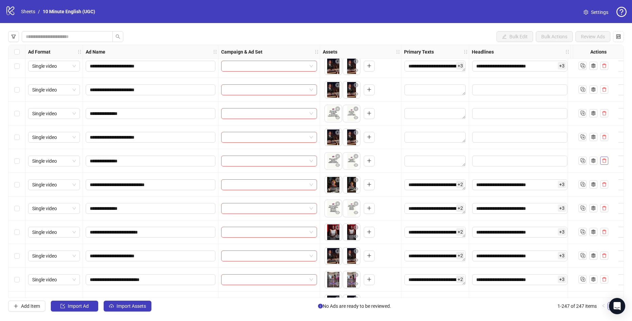
click at [606, 162] on icon "delete" at bounding box center [604, 160] width 5 height 5
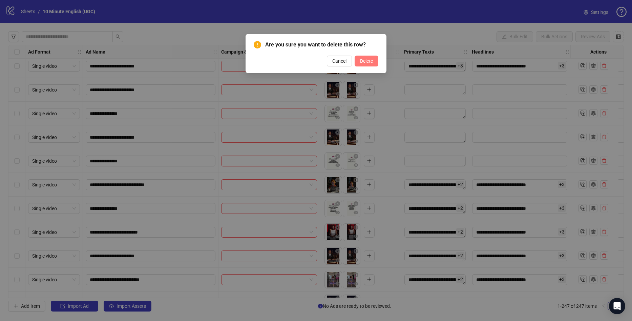
click at [364, 62] on span "Delete" at bounding box center [366, 60] width 13 height 5
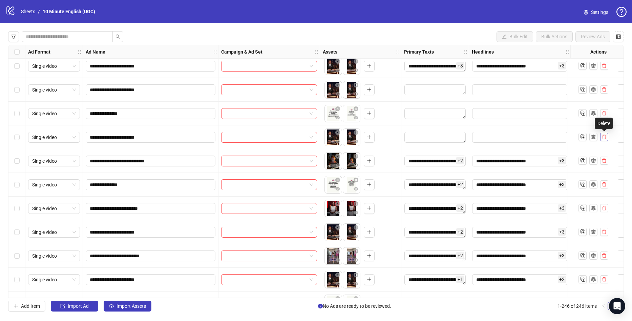
click at [605, 139] on icon "delete" at bounding box center [604, 137] width 4 height 4
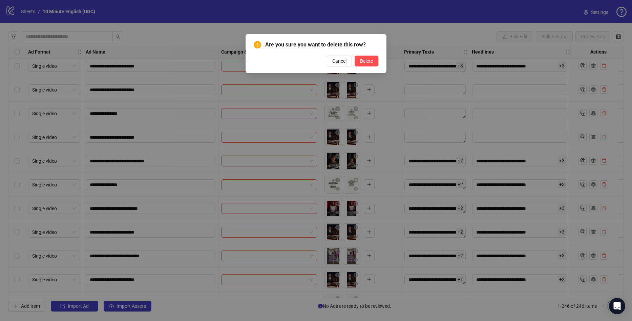
click at [367, 61] on span "Delete" at bounding box center [366, 60] width 13 height 5
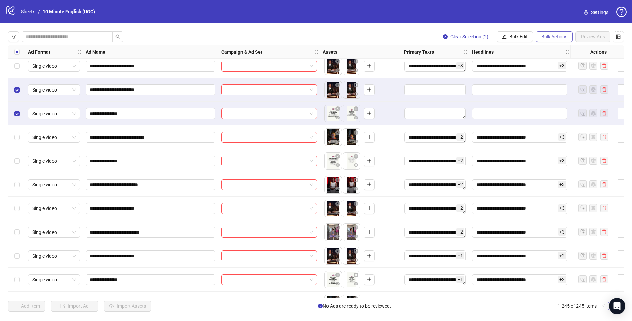
click at [548, 41] on button "Bulk Actions" at bounding box center [554, 36] width 37 height 11
click at [552, 94] on span "Apply Template" at bounding box center [563, 93] width 46 height 7
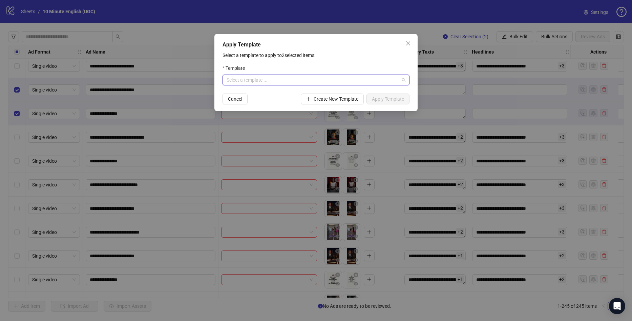
click at [306, 80] on input "search" at bounding box center [312, 80] width 173 height 10
type input "**"
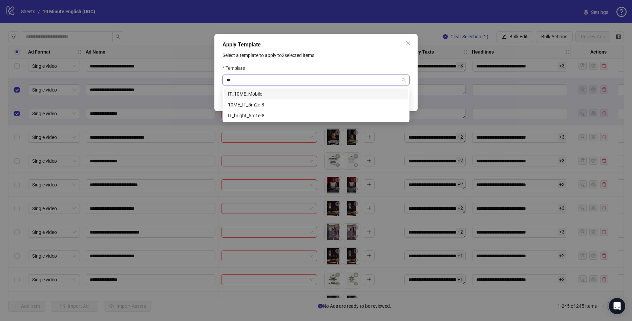
click at [282, 95] on div "IT_10ME_Mobile" at bounding box center [316, 93] width 176 height 7
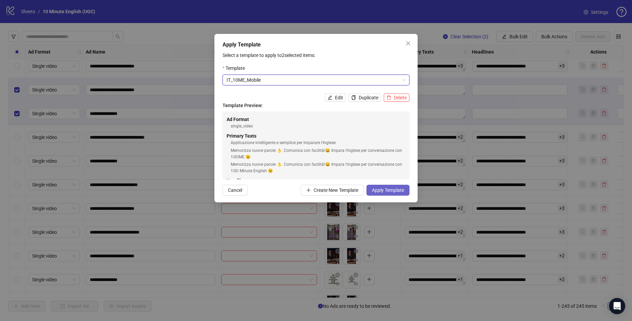
click at [389, 190] on span "Apply Template" at bounding box center [388, 189] width 32 height 5
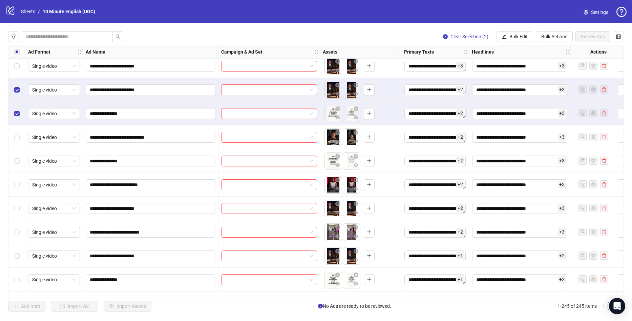
scroll to position [5279, 0]
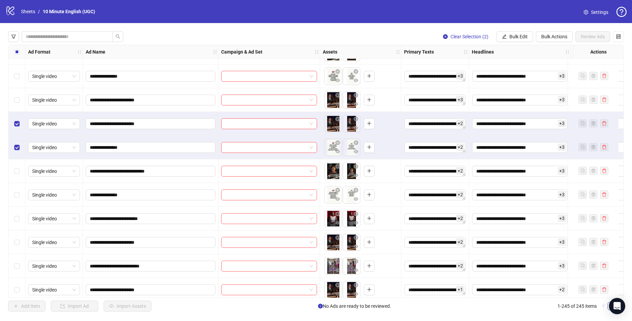
click at [12, 125] on div "Select row 226" at bounding box center [16, 124] width 17 height 24
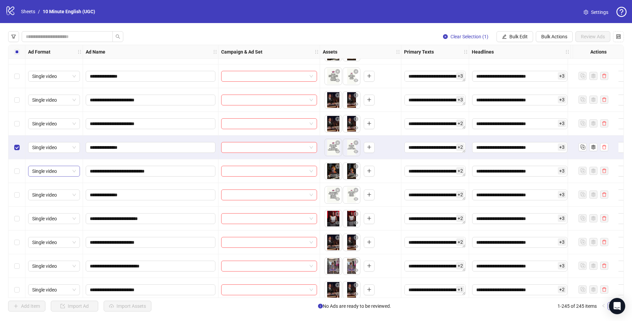
click at [15, 150] on label "Select row 227" at bounding box center [16, 147] width 5 height 7
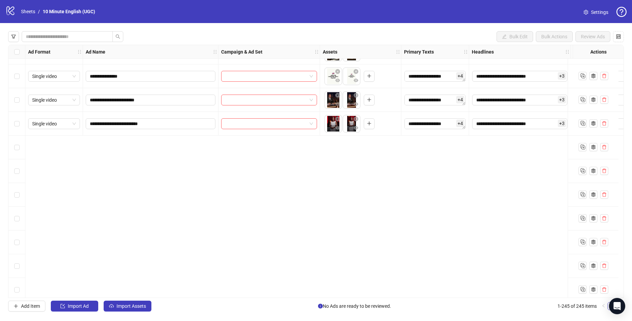
scroll to position [4602, 0]
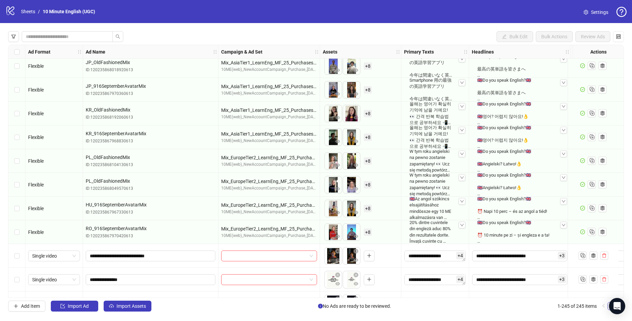
click at [12, 256] on div "Select row 203" at bounding box center [16, 256] width 17 height 24
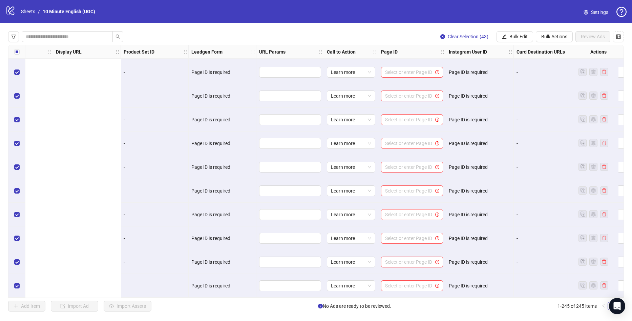
scroll to position [5570, 904]
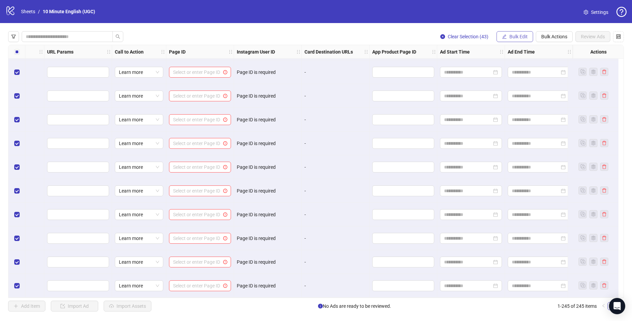
click at [521, 33] on button "Bulk Edit" at bounding box center [514, 36] width 37 height 11
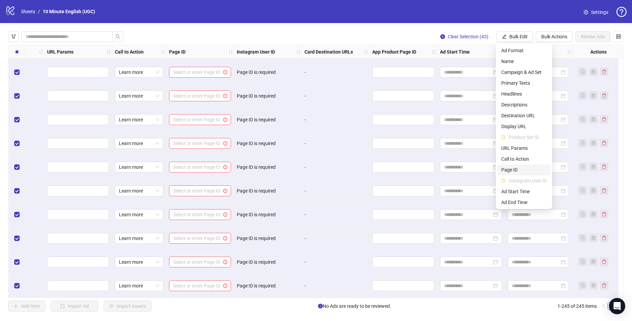
click at [519, 167] on span "Page ID" at bounding box center [523, 169] width 45 height 7
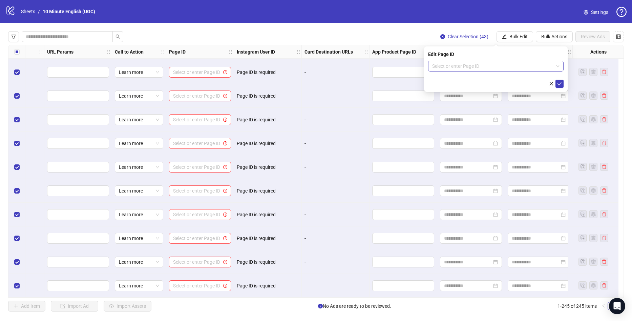
click at [468, 64] on input "search" at bounding box center [492, 66] width 121 height 10
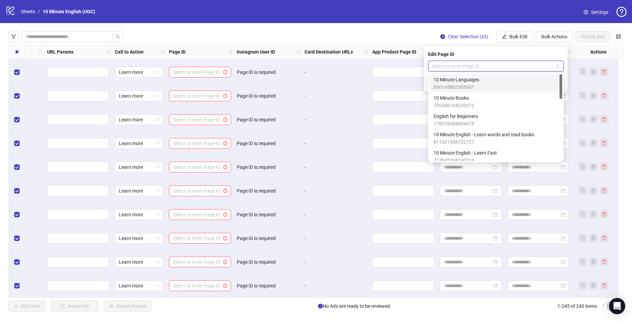
click at [493, 79] on div "10 Minute Languages 840145802505007" at bounding box center [495, 83] width 125 height 15
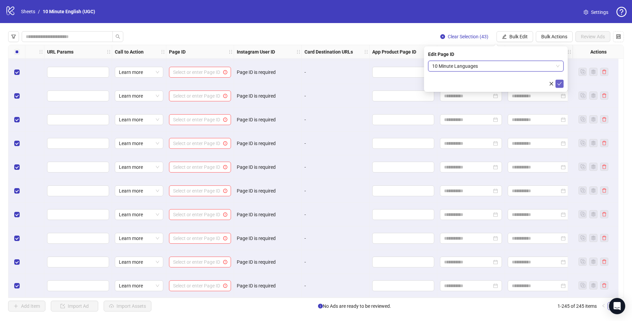
click at [558, 85] on icon "check" at bounding box center [559, 83] width 5 height 5
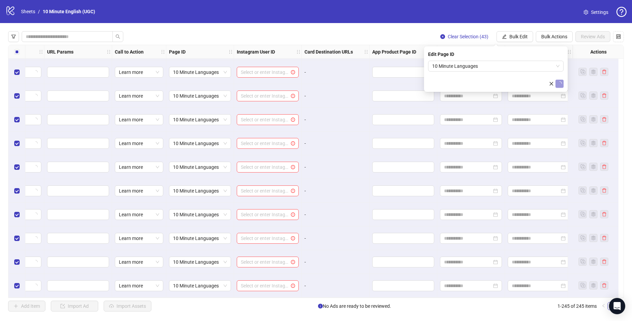
scroll to position [5569, 904]
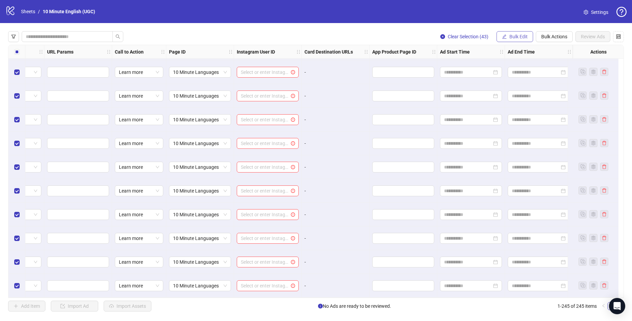
click at [525, 36] on span "Bulk Edit" at bounding box center [518, 36] width 18 height 5
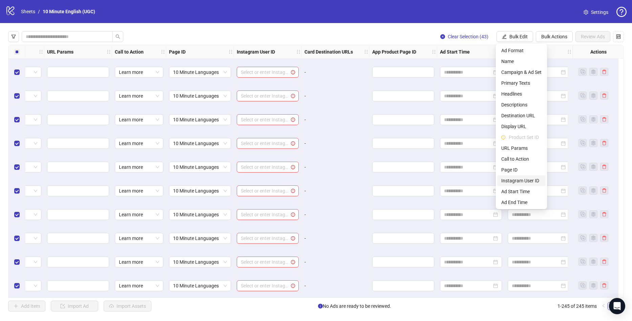
click at [528, 180] on span "Instagram User ID" at bounding box center [521, 180] width 40 height 7
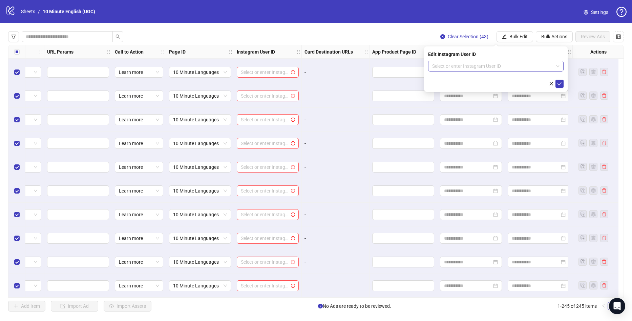
click at [468, 67] on input "search" at bounding box center [492, 66] width 121 height 10
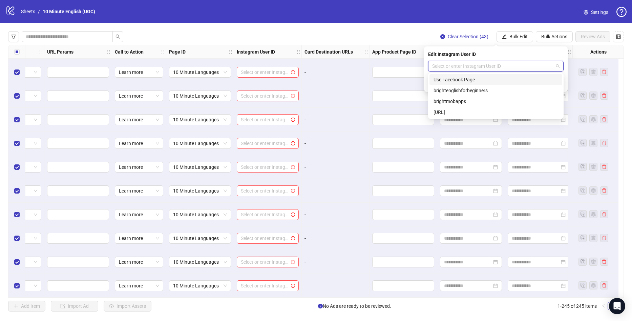
click at [475, 80] on div "Use Facebook Page" at bounding box center [495, 79] width 125 height 7
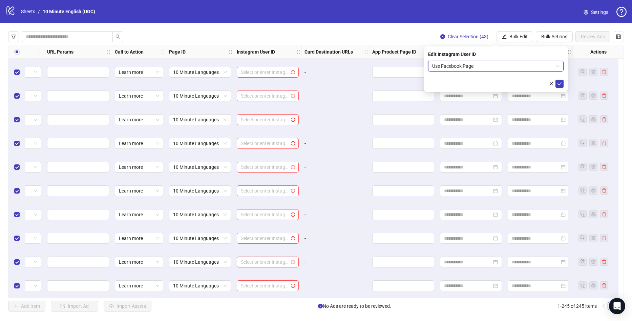
click at [563, 85] on div "Edit Instagram User ID Use Facebook Page Use Facebook Page" at bounding box center [496, 68] width 144 height 45
click at [561, 84] on icon "check" at bounding box center [559, 83] width 5 height 5
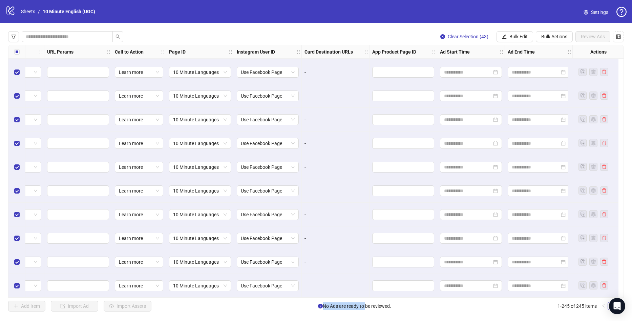
drag, startPoint x: 505, startPoint y: 268, endPoint x: 367, endPoint y: 304, distance: 143.2
click at [364, 304] on div "Clear Selection (43) Bulk Edit Bulk Actions Review Ads Ad Format Ad Name Campai…" at bounding box center [316, 171] width 632 height 296
drag, startPoint x: 423, startPoint y: 298, endPoint x: 388, endPoint y: 299, distance: 34.6
click at [388, 299] on div "Clear Selection (43) Bulk Edit Bulk Actions Review Ads Ad Format Ad Name Campai…" at bounding box center [316, 171] width 632 height 296
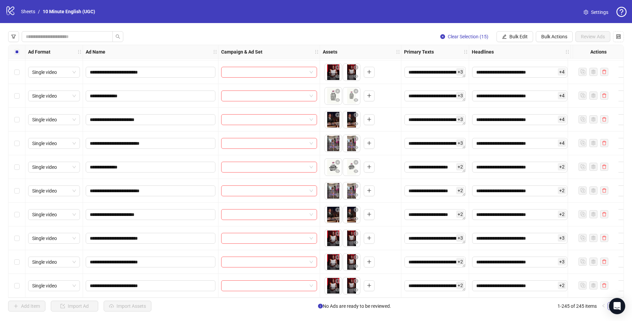
scroll to position [5570, 0]
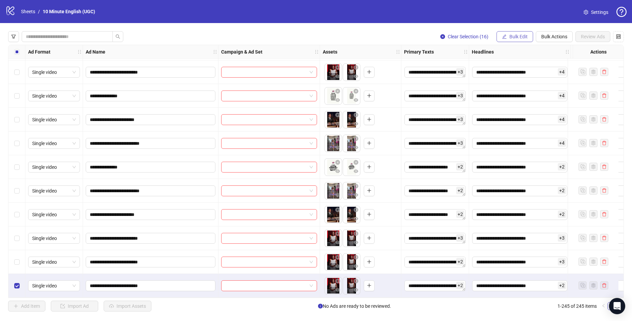
click at [528, 36] on button "Bulk Edit" at bounding box center [514, 36] width 37 height 11
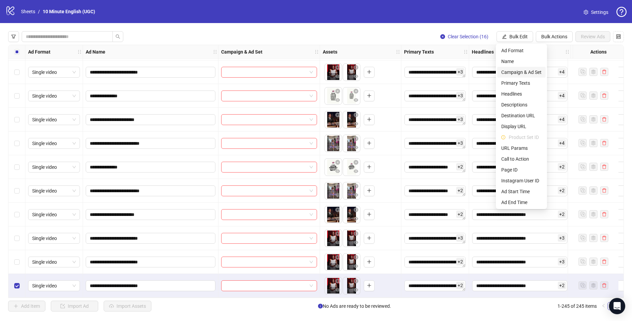
click at [531, 73] on span "Campaign & Ad Set" at bounding box center [521, 71] width 40 height 7
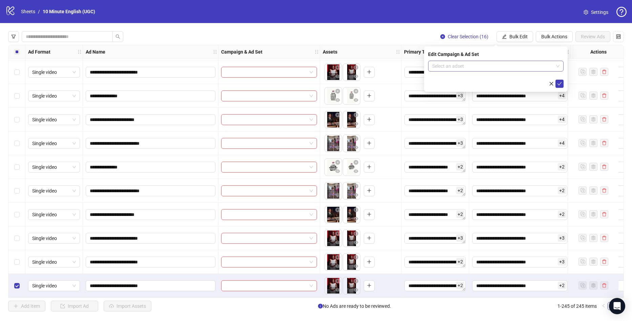
click at [471, 68] on input "search" at bounding box center [492, 66] width 121 height 10
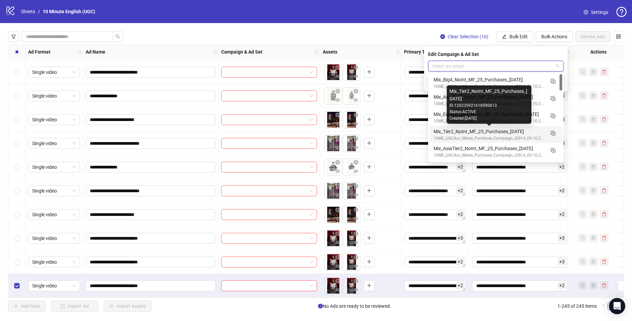
click at [491, 133] on div "Mix_Tier2_NoInt_MF_25_Purchases_[DATE]" at bounding box center [488, 131] width 111 height 7
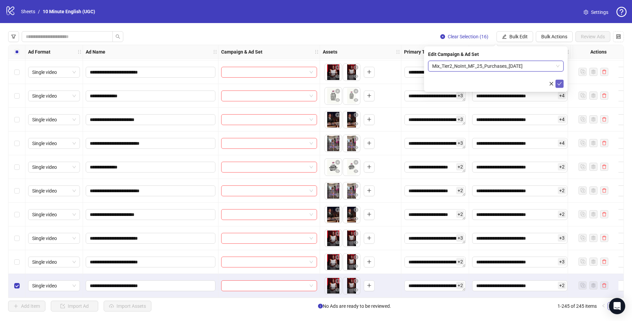
click at [558, 84] on icon "check" at bounding box center [559, 83] width 5 height 5
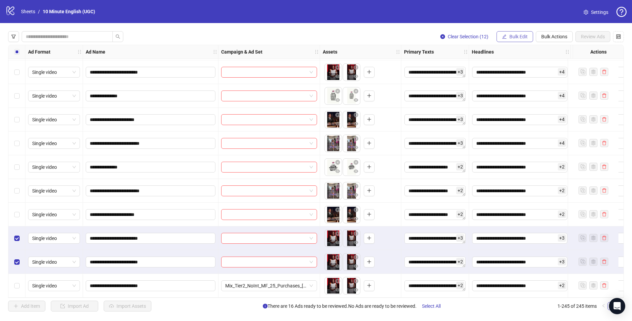
click at [510, 38] on span "Bulk Edit" at bounding box center [518, 36] width 18 height 5
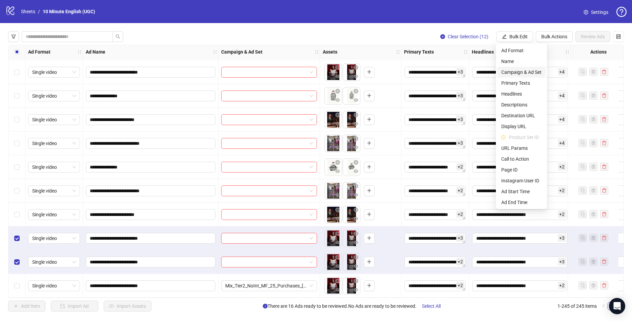
click at [532, 72] on span "Campaign & Ad Set" at bounding box center [521, 71] width 40 height 7
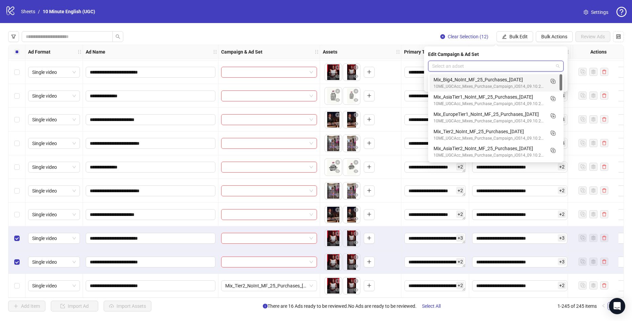
click at [495, 67] on input "search" at bounding box center [492, 66] width 121 height 10
click at [491, 115] on div "Mix_EuropeTier1_NoInt_MF_25_Purchases_[DATE]" at bounding box center [488, 113] width 111 height 7
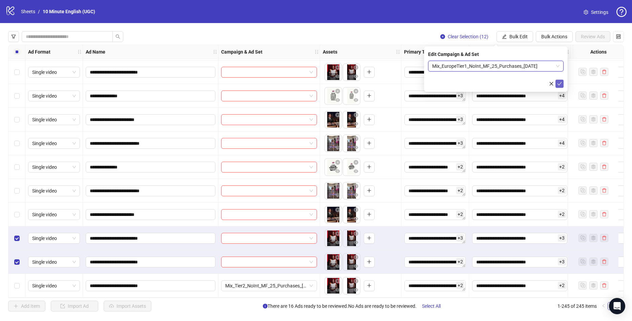
click at [559, 81] on icon "check" at bounding box center [559, 83] width 5 height 5
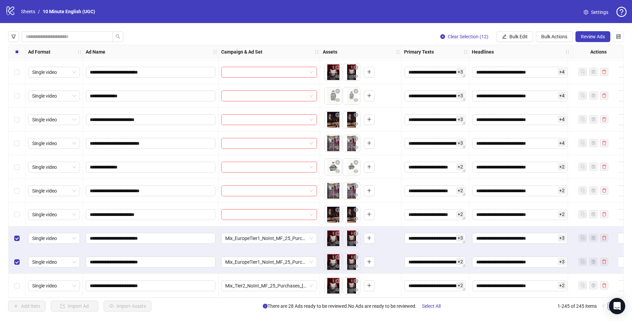
click at [20, 57] on div "Select all rows" at bounding box center [16, 52] width 17 height 14
click at [18, 56] on div "Select all rows" at bounding box center [16, 52] width 17 height 14
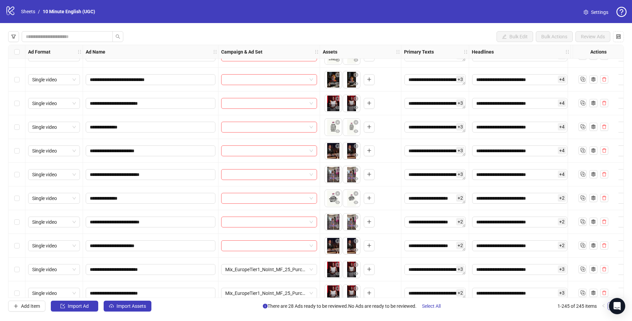
scroll to position [5503, 0]
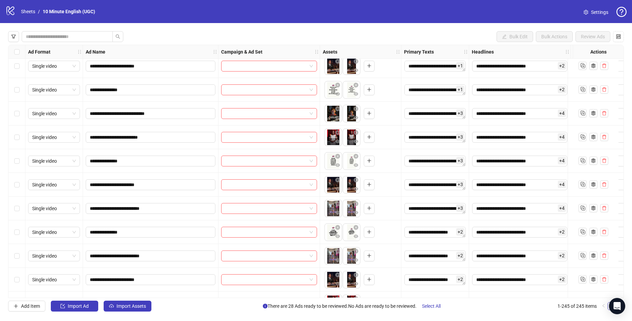
click at [20, 113] on div "Select row 235" at bounding box center [16, 114] width 17 height 24
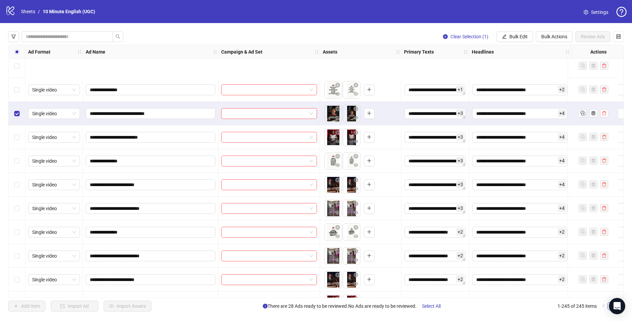
scroll to position [5570, 0]
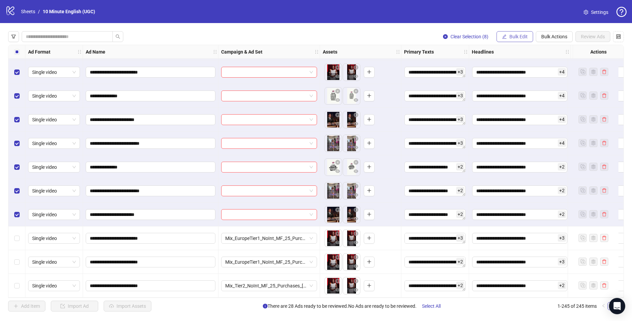
click at [526, 39] on span "Bulk Edit" at bounding box center [518, 36] width 18 height 5
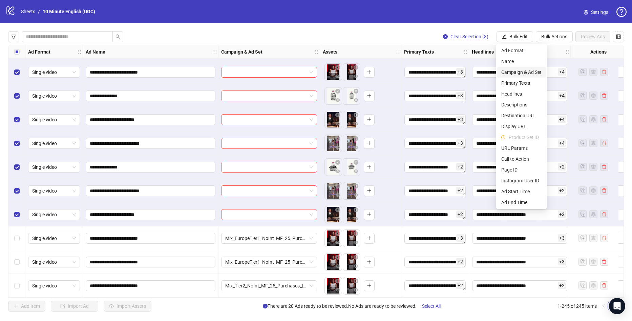
click at [530, 68] on li "Campaign & Ad Set" at bounding box center [521, 72] width 48 height 11
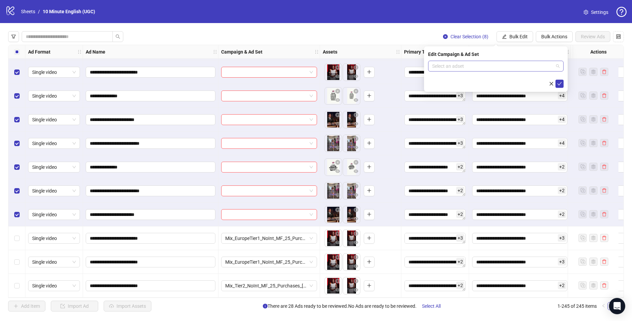
click at [474, 67] on input "search" at bounding box center [492, 66] width 121 height 10
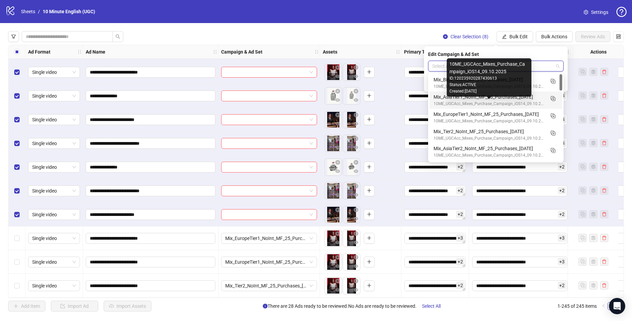
click at [500, 102] on div "10ME_UGCAcc_Mixes_Purchase_Campaign_iOS14_09.10.2025" at bounding box center [488, 104] width 111 height 6
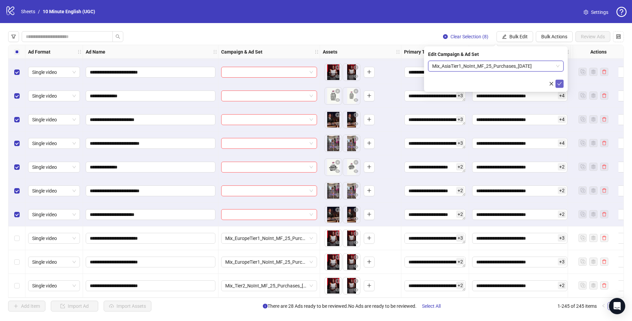
click at [562, 84] on button "submit" at bounding box center [559, 84] width 8 height 8
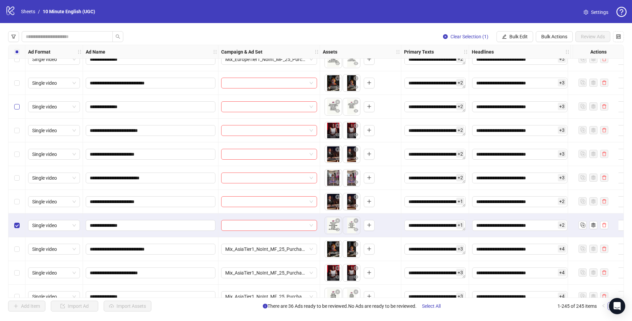
scroll to position [5299, 0]
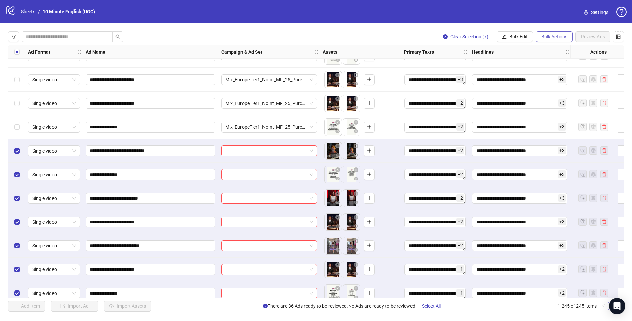
click at [543, 34] on span "Bulk Actions" at bounding box center [554, 36] width 26 height 5
click at [527, 42] on button "Bulk Edit" at bounding box center [514, 36] width 37 height 11
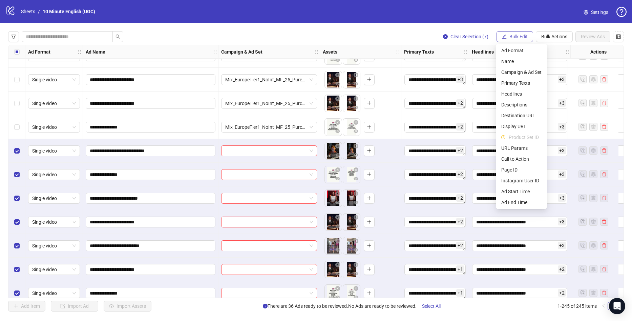
click at [522, 38] on span "Bulk Edit" at bounding box center [518, 36] width 18 height 5
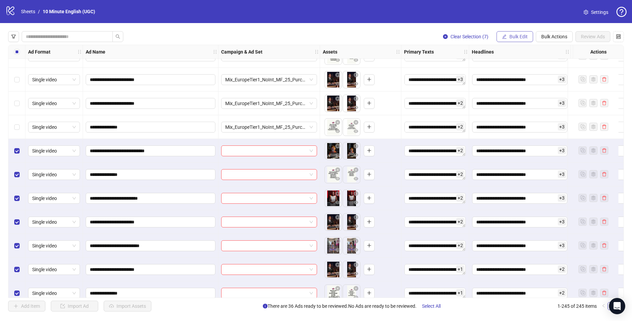
click at [519, 39] on span "Bulk Edit" at bounding box center [518, 36] width 18 height 5
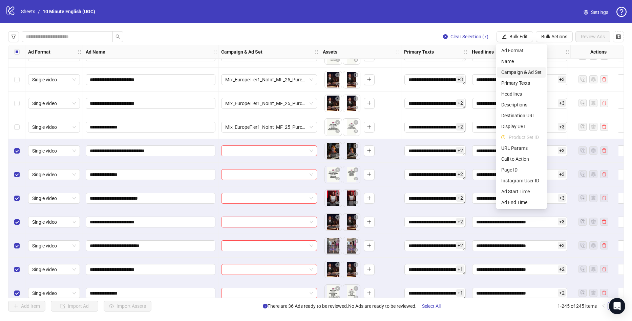
click at [523, 72] on span "Campaign & Ad Set" at bounding box center [521, 71] width 40 height 7
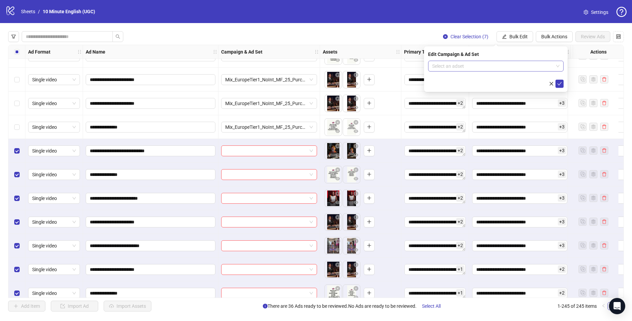
click at [494, 68] on input "search" at bounding box center [492, 66] width 121 height 10
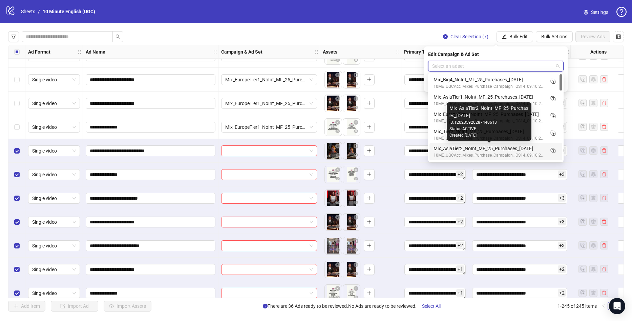
click at [494, 152] on div "Mix_AsiaTier2_NoInt_MF_25_Purchases_[DATE]" at bounding box center [488, 148] width 111 height 7
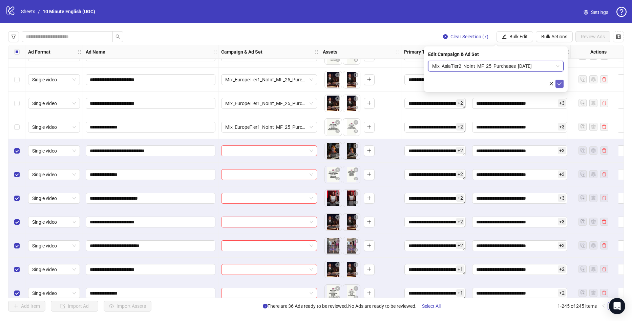
click at [560, 85] on icon "check" at bounding box center [559, 83] width 5 height 5
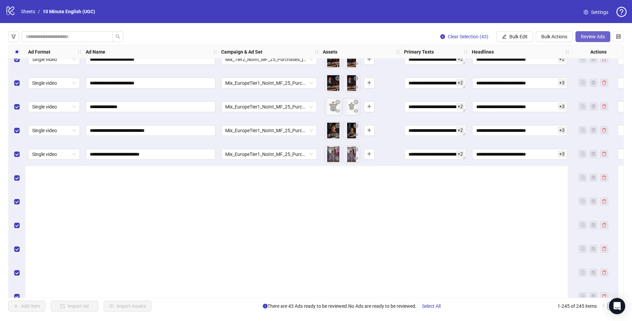
scroll to position [4961, 0]
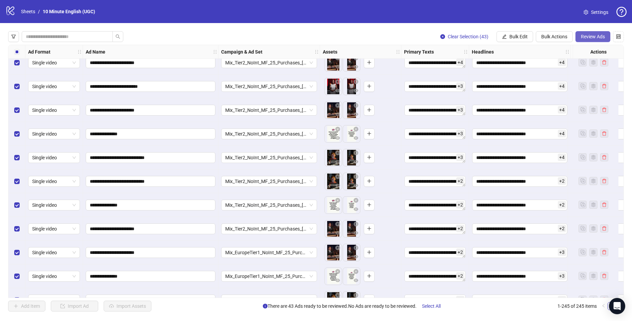
click at [587, 34] on span "Review Ads" at bounding box center [593, 36] width 24 height 5
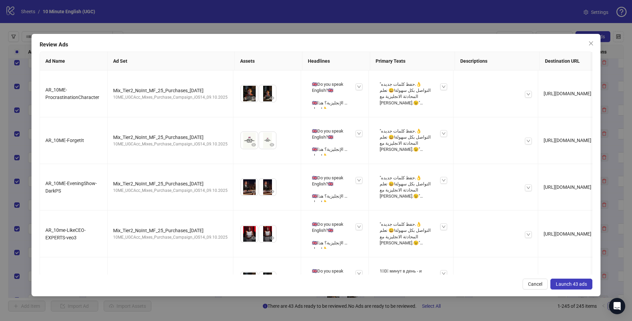
click at [586, 285] on span "Launch 43 ads" at bounding box center [571, 283] width 31 height 5
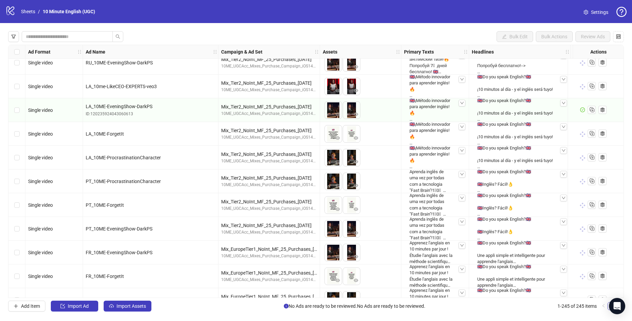
click at [177, 34] on div "Bulk Edit Bulk Actions Review Ads" at bounding box center [315, 36] width 615 height 11
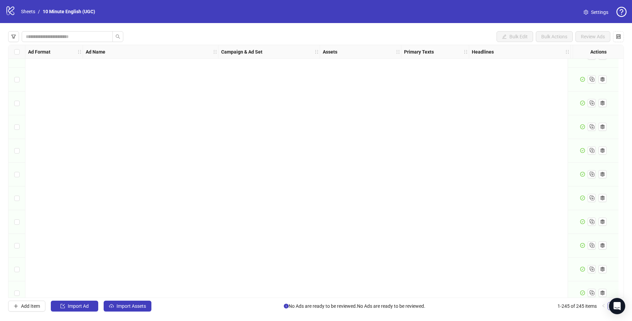
scroll to position [5570, 0]
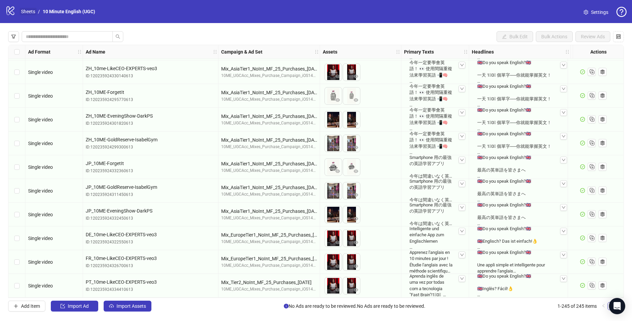
click at [26, 10] on link "Sheets" at bounding box center [28, 11] width 17 height 7
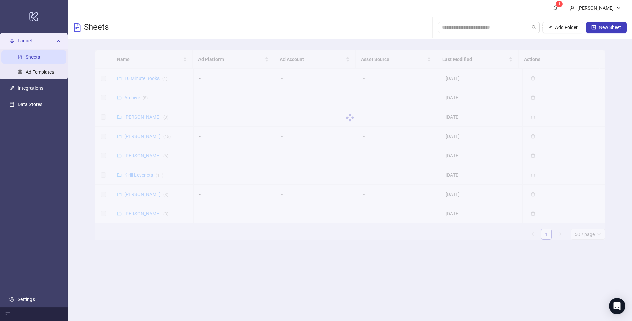
click at [145, 138] on div at bounding box center [350, 117] width 510 height 135
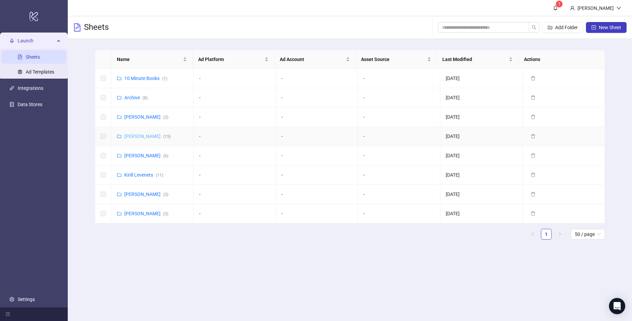
click at [141, 137] on link "[PERSON_NAME] ( 15 )" at bounding box center [147, 135] width 46 height 5
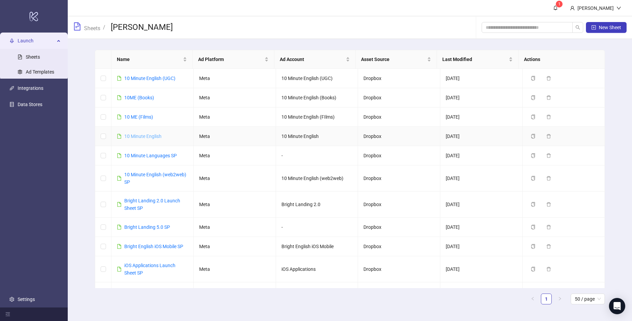
click at [151, 137] on link "10 Minute English" at bounding box center [142, 135] width 37 height 5
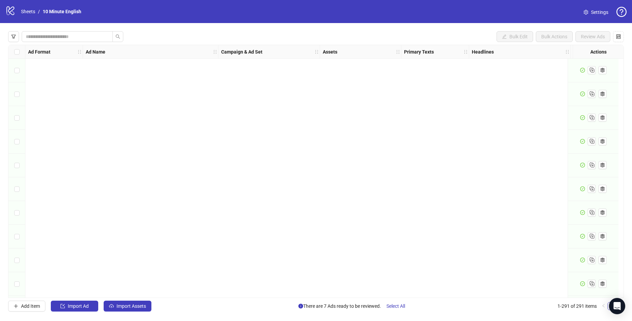
scroll to position [6660, 0]
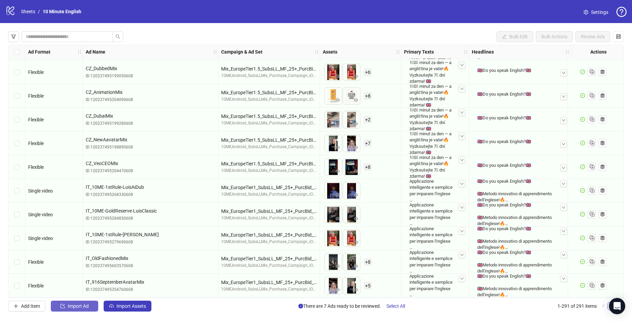
click at [85, 304] on span "Import Ad" at bounding box center [78, 305] width 21 height 5
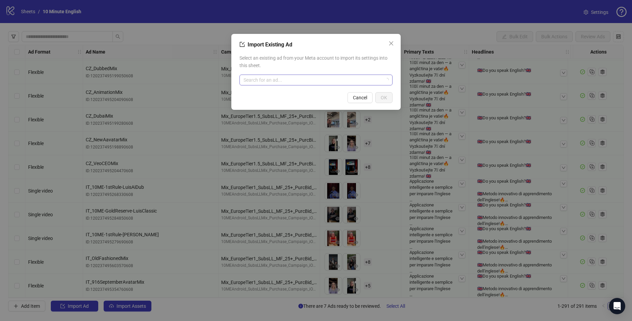
click at [263, 79] on input "search" at bounding box center [312, 80] width 139 height 10
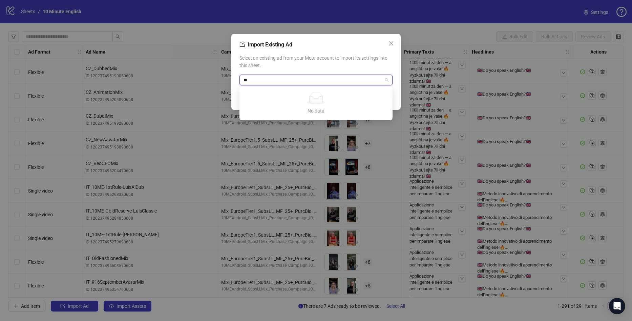
type input "*"
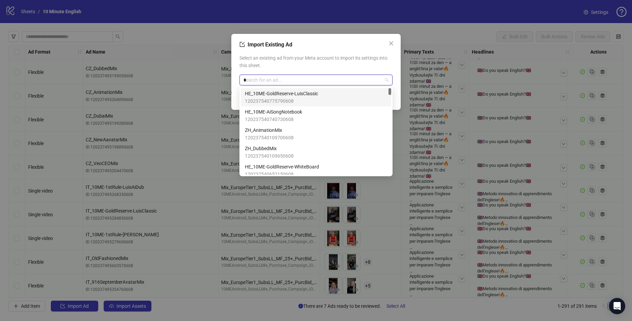
type input "**"
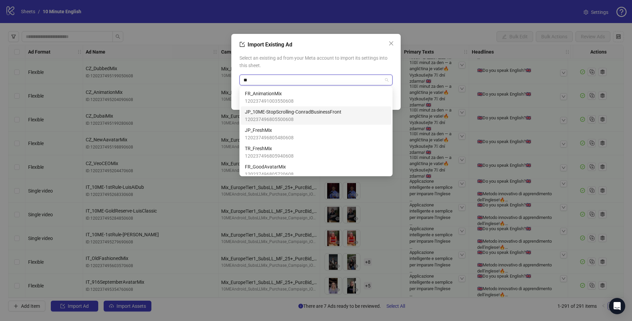
click at [312, 117] on span "120237496805500608" at bounding box center [293, 118] width 96 height 7
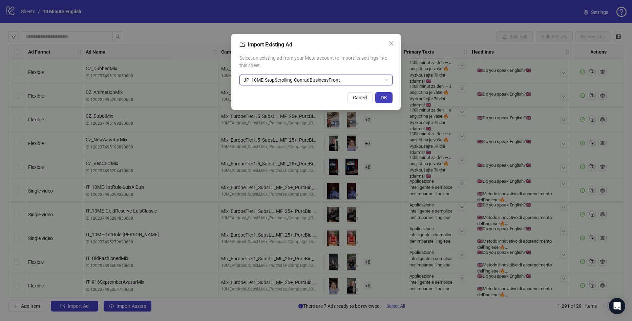
click at [351, 82] on span "JP_10ME-StopScrolling-ConradBusinessFront" at bounding box center [315, 80] width 145 height 10
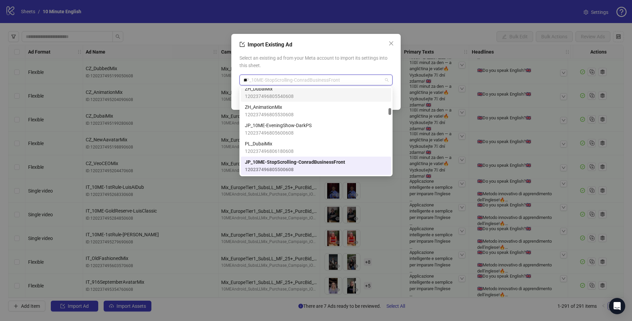
scroll to position [18, 0]
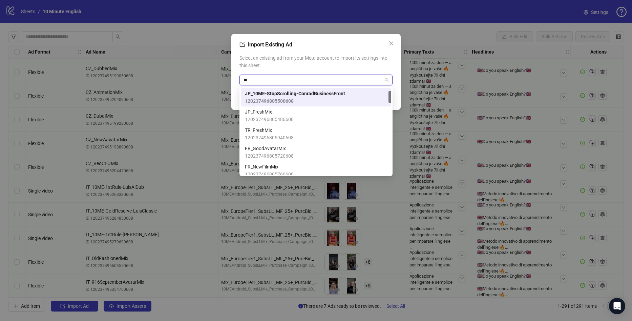
type input "***"
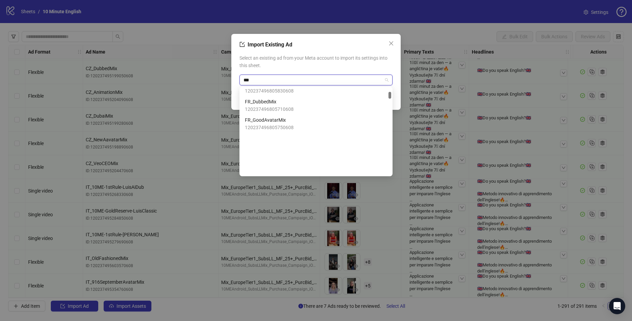
scroll to position [0, 0]
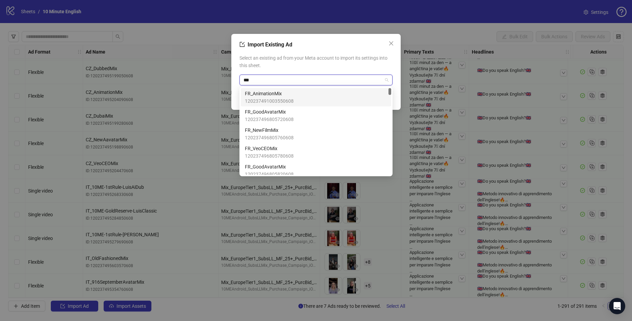
click at [324, 95] on div "FR_AnimationMix 120237491003550608" at bounding box center [316, 97] width 142 height 15
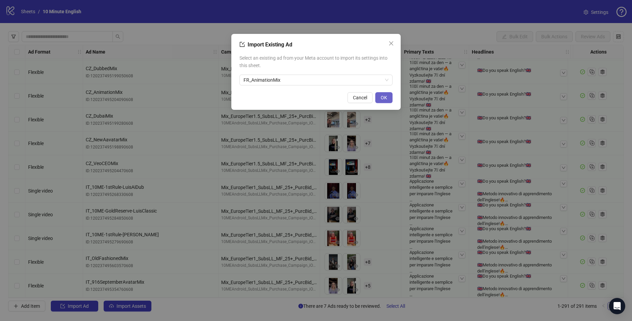
click at [387, 97] on button "OK" at bounding box center [383, 97] width 17 height 11
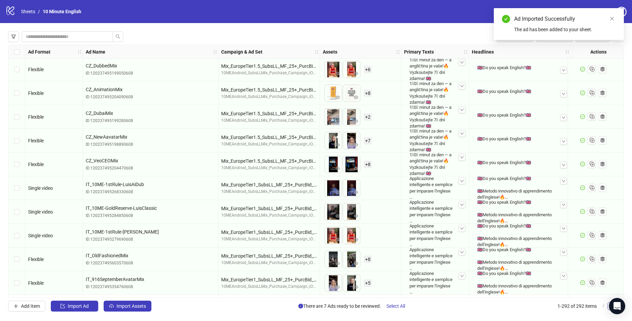
scroll to position [6684, 0]
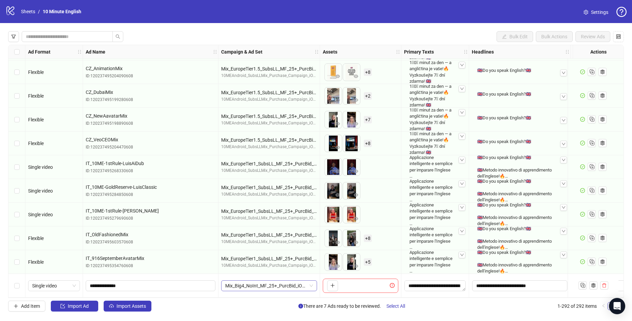
click at [257, 284] on span "Mix_Big4_NoInt_MF_25+_PurcBid_iOS14_09.10.2025" at bounding box center [269, 285] width 88 height 10
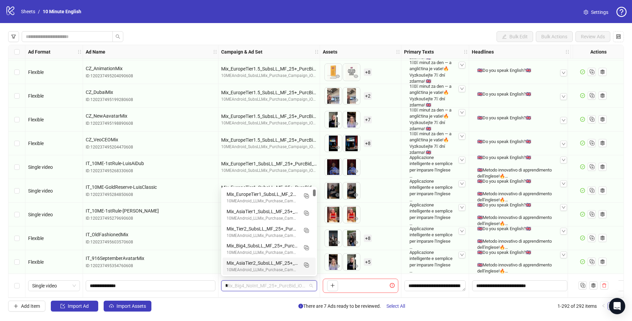
scroll to position [224, 0]
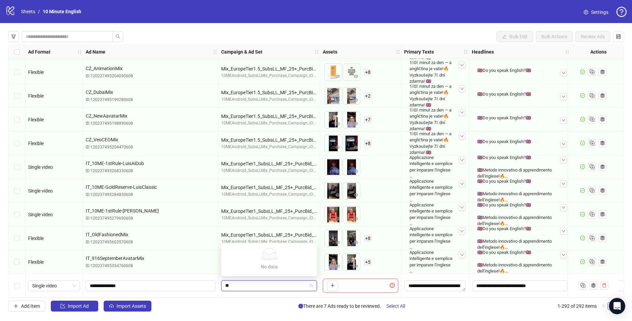
type input "*"
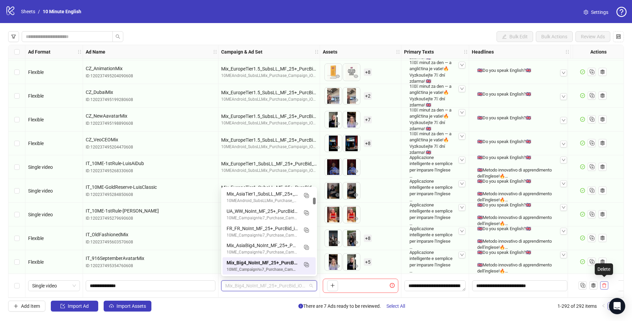
click at [605, 281] on button "button" at bounding box center [604, 285] width 8 height 8
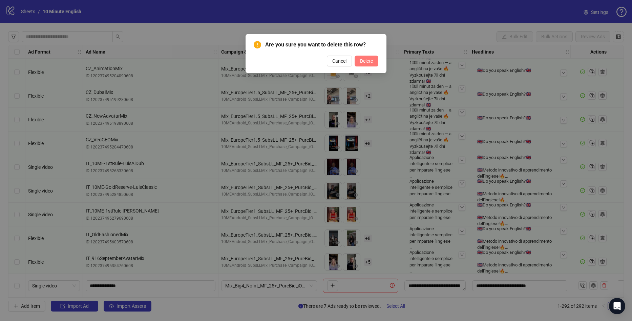
click at [368, 62] on span "Delete" at bounding box center [366, 60] width 13 height 5
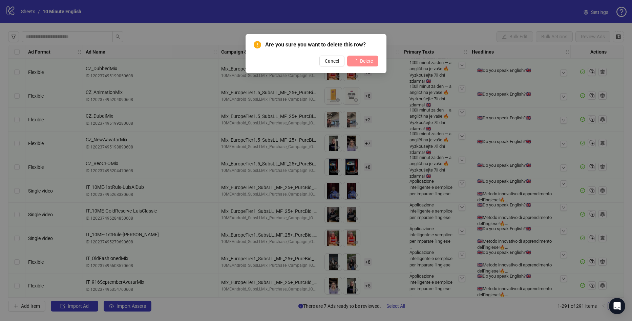
scroll to position [6660, 0]
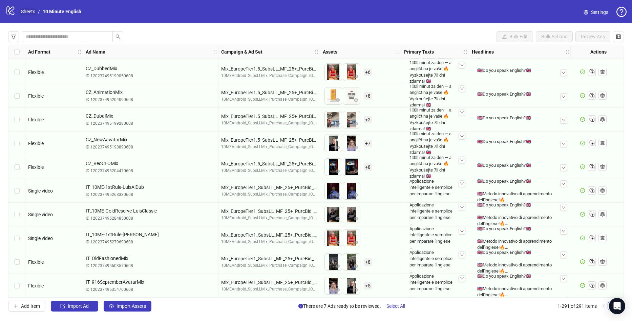
click at [27, 14] on link "Sheets" at bounding box center [28, 11] width 17 height 7
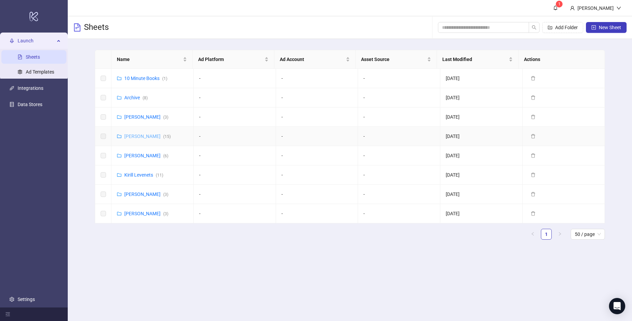
click at [139, 134] on link "[PERSON_NAME] ( 15 )" at bounding box center [147, 135] width 46 height 5
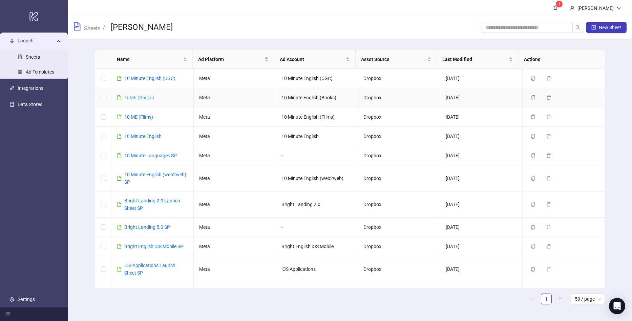
click at [149, 98] on link "10ME (Books)" at bounding box center [139, 97] width 30 height 5
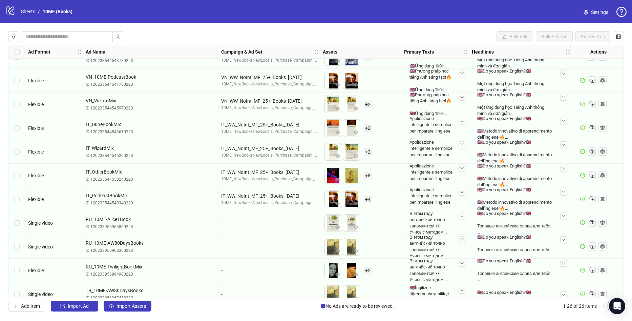
scroll to position [380, 0]
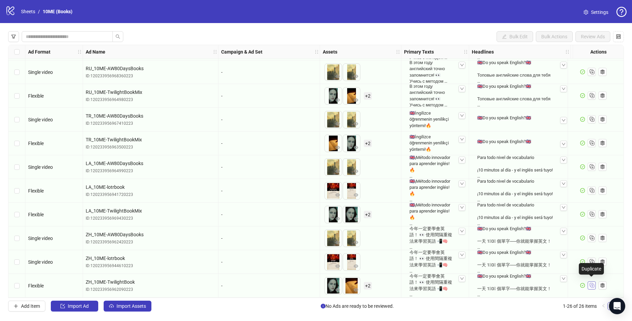
click at [590, 282] on icon "Duplicate" at bounding box center [591, 284] width 7 height 7
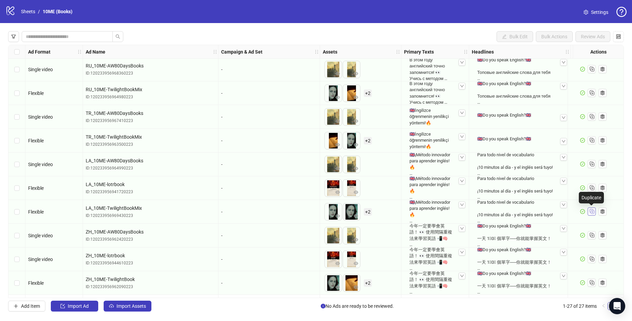
click at [593, 210] on rect "Duplicate" at bounding box center [591, 211] width 3 height 3
click at [592, 139] on icon "Duplicate" at bounding box center [591, 139] width 7 height 7
click at [594, 91] on icon "Duplicate" at bounding box center [591, 92] width 7 height 7
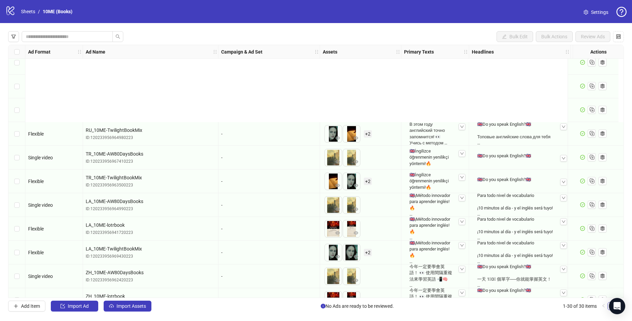
scroll to position [475, 0]
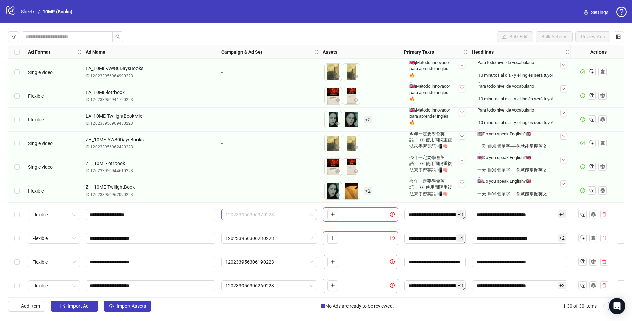
click at [296, 211] on span "120233956306370223" at bounding box center [269, 214] width 88 height 10
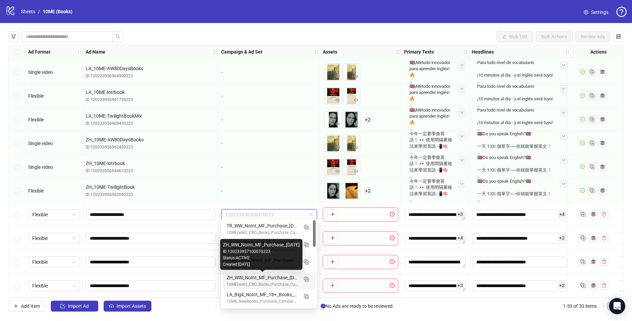
click at [258, 278] on div "ZH_WW_NoInt_MF_Purchase_[DATE]" at bounding box center [261, 277] width 71 height 7
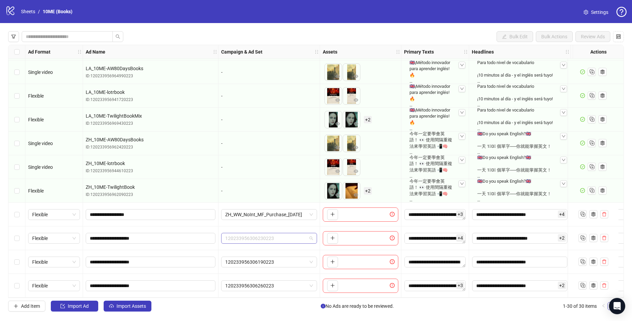
click at [259, 238] on span "120233956306230223" at bounding box center [269, 238] width 88 height 10
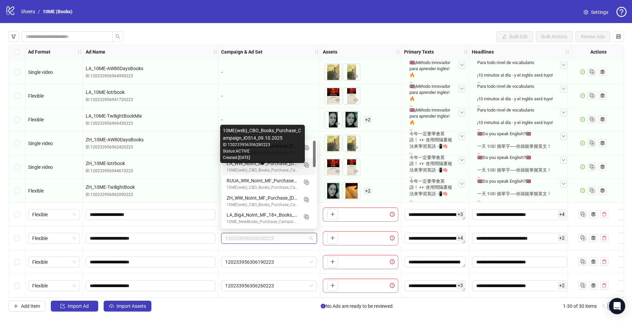
click at [261, 168] on div "10ME(web)_CBO_Books_Purchase_Campaign_iOS14_09.10.2025" at bounding box center [261, 170] width 71 height 6
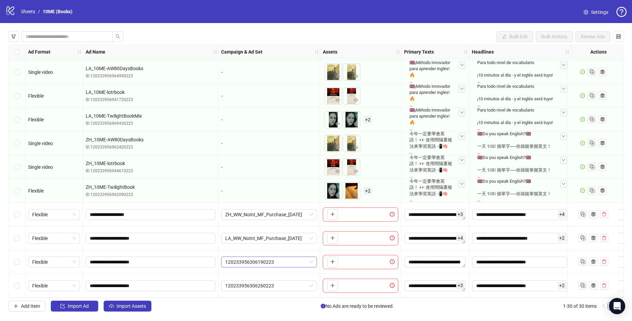
click at [261, 259] on span "120233956306190223" at bounding box center [269, 262] width 88 height 10
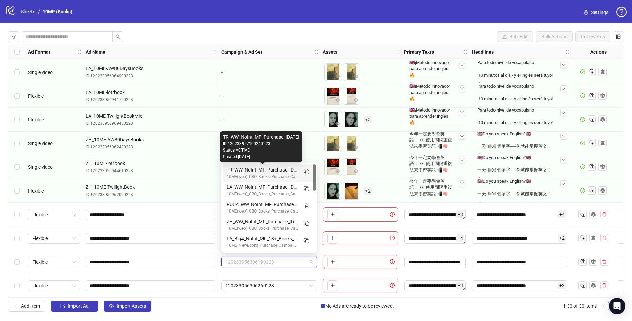
click at [257, 173] on div "TR_WW_NoInt_MF_Purchase_[DATE]" at bounding box center [261, 169] width 71 height 7
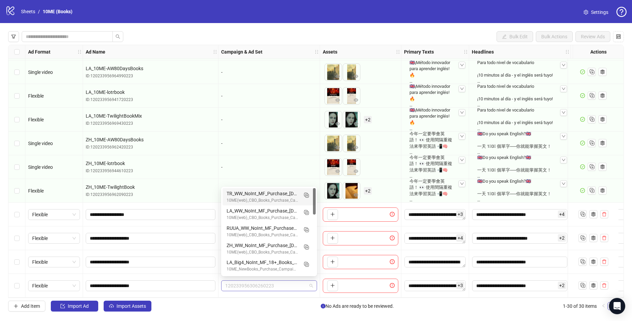
click at [258, 284] on span "120233956306260223" at bounding box center [269, 285] width 88 height 10
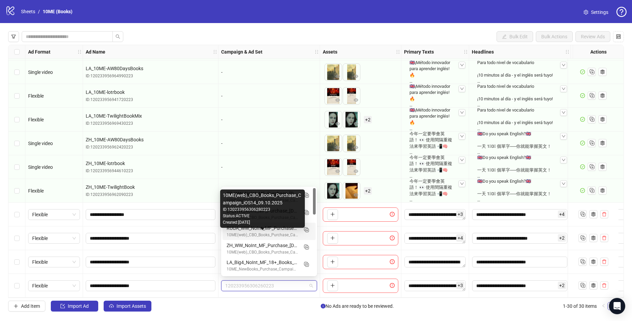
click at [261, 233] on div "10ME(web)_CBO_Books_Purchase_Campaign_iOS14_09.10.2025" at bounding box center [261, 235] width 71 height 6
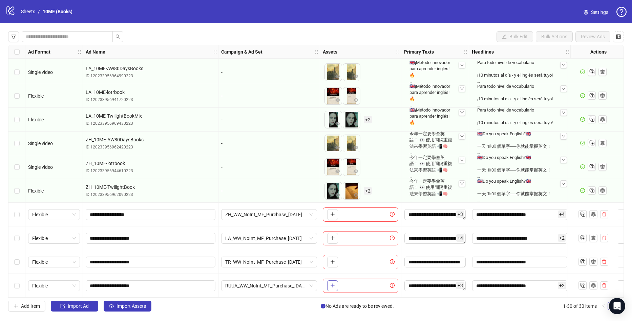
click at [329, 282] on button "button" at bounding box center [332, 285] width 11 height 11
drag, startPoint x: 167, startPoint y: 285, endPoint x: 72, endPoint y: 291, distance: 95.7
paste input "**********"
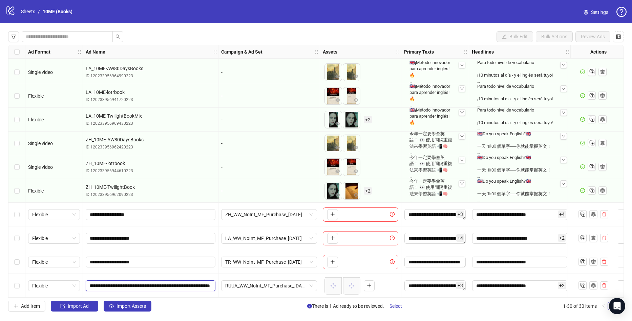
click at [157, 282] on input "**********" at bounding box center [150, 285] width 120 height 7
drag, startPoint x: 151, startPoint y: 283, endPoint x: -18, endPoint y: 272, distance: 169.6
click at [0, 272] on html "logo/logo-mobile Sheets / 10ME (Books) Settings Bulk Edit Bulk Actions Review A…" at bounding box center [316, 160] width 632 height 321
type input "**********"
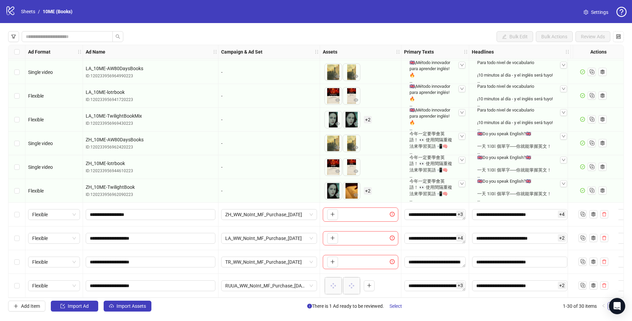
click at [204, 308] on div "Add Item Import Ad Import Assets There is 1 Ad ready to be reviewed. Select 1-3…" at bounding box center [315, 305] width 615 height 11
click at [330, 259] on button "button" at bounding box center [332, 261] width 11 height 11
click at [604, 259] on icon "delete" at bounding box center [604, 261] width 5 height 5
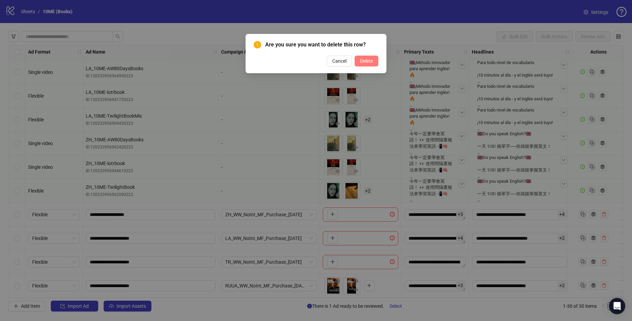
click at [364, 63] on span "Delete" at bounding box center [366, 60] width 13 height 5
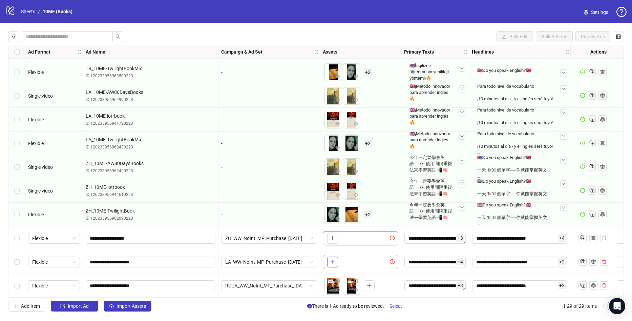
click at [333, 259] on icon "plus" at bounding box center [332, 261] width 5 height 5
drag, startPoint x: 166, startPoint y: 261, endPoint x: 90, endPoint y: 261, distance: 75.8
click at [90, 261] on input "**********" at bounding box center [150, 261] width 120 height 7
paste input "**********"
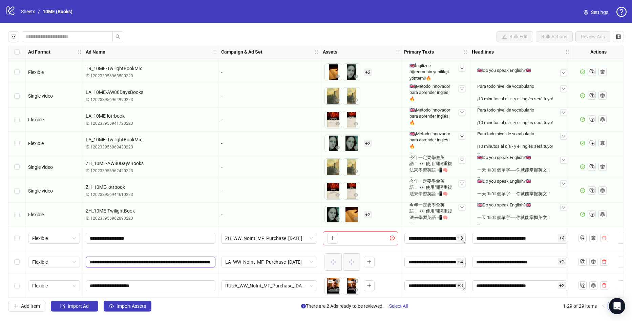
drag, startPoint x: 152, startPoint y: 261, endPoint x: -18, endPoint y: 244, distance: 170.7
click at [0, 244] on html "logo/logo-mobile Sheets / 10ME (Books) Settings Bulk Edit Bulk Actions Review A…" at bounding box center [316, 160] width 632 height 321
type input "**********"
click at [330, 235] on icon "plus" at bounding box center [332, 237] width 5 height 5
drag, startPoint x: 165, startPoint y: 234, endPoint x: 63, endPoint y: 236, distance: 102.3
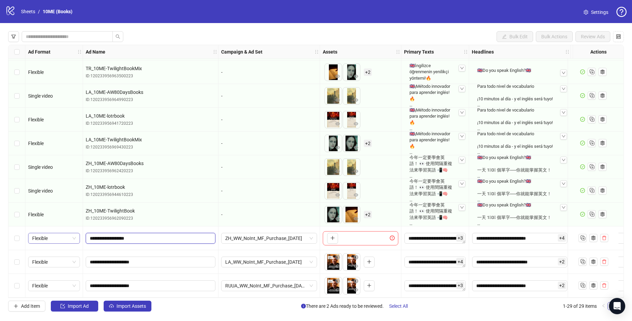
paste input "**********"
drag, startPoint x: 151, startPoint y: 235, endPoint x: -18, endPoint y: 234, distance: 169.3
click at [0, 234] on html "logo/logo-mobile Sheets / 10ME (Books) Settings Bulk Edit Bulk Actions Review A…" at bounding box center [316, 160] width 632 height 321
type input "**********"
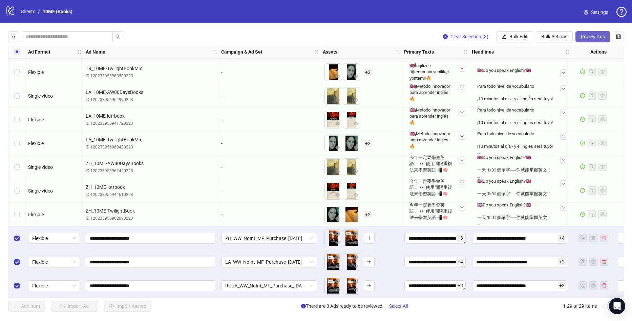
click at [586, 41] on button "Review Ads" at bounding box center [592, 36] width 35 height 11
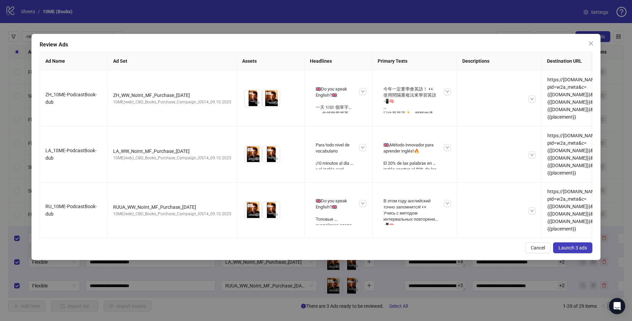
click at [579, 250] on span "Launch 3 ads" at bounding box center [572, 247] width 28 height 5
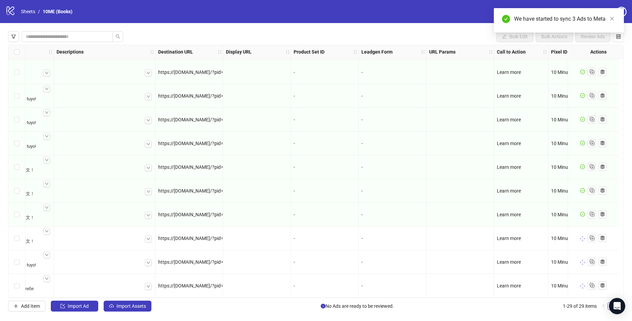
scroll to position [451, 565]
